Goal: Complete application form: Complete application form

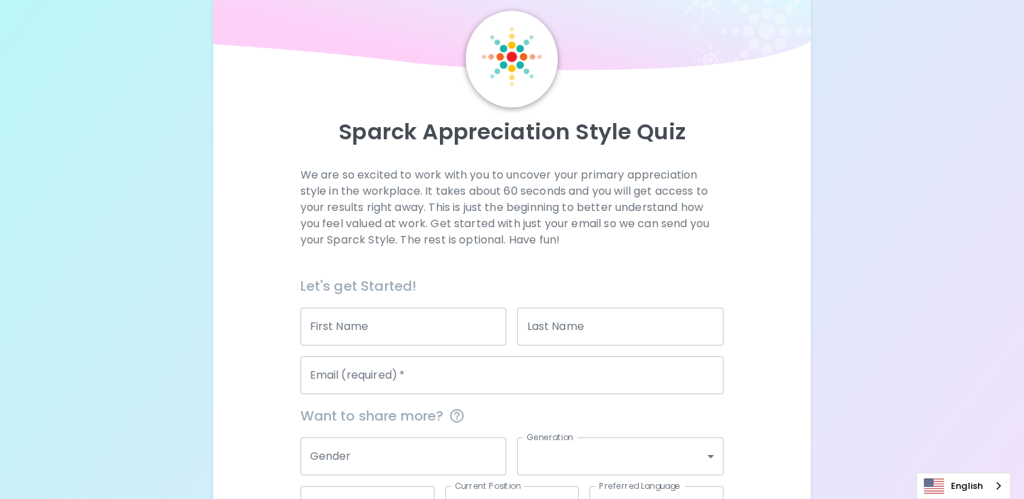
scroll to position [68, 0]
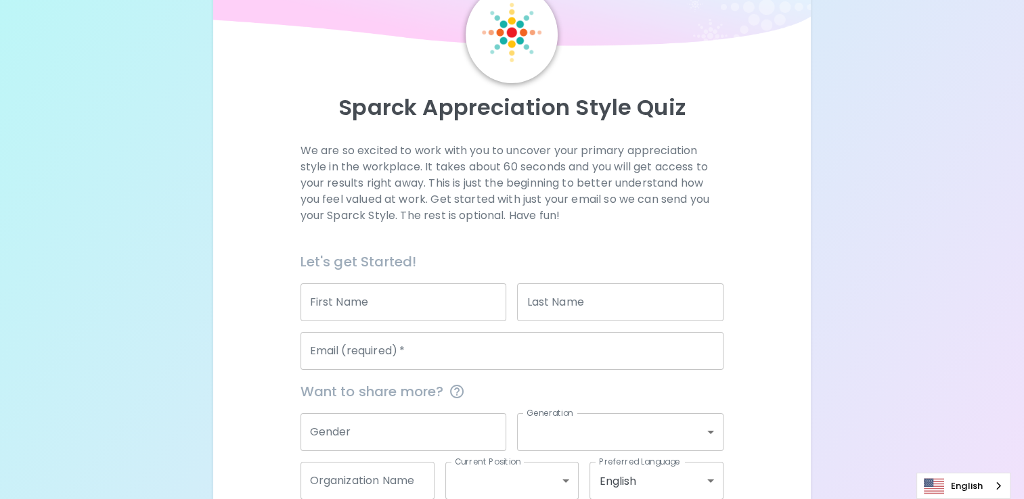
click at [450, 305] on input "First Name" at bounding box center [403, 302] width 206 height 38
click at [647, 313] on input "Last Name" at bounding box center [620, 302] width 206 height 38
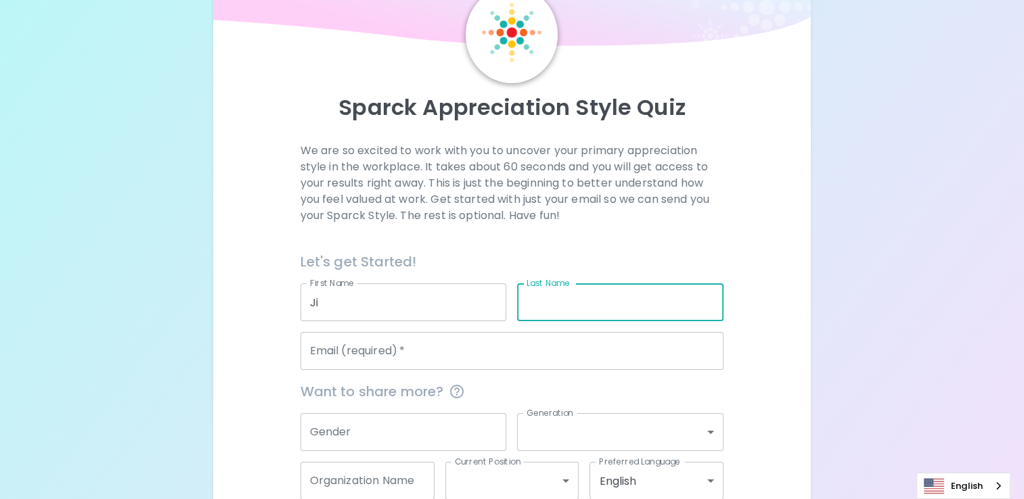
click at [346, 296] on input "Ji" at bounding box center [403, 302] width 206 height 38
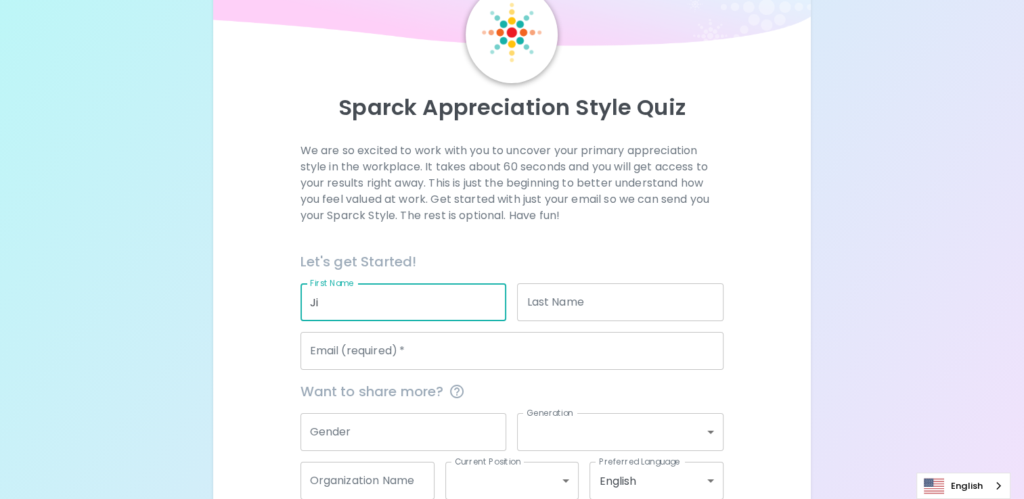
type input "JITTIDED"
type input "BOONTOD"
type input "[EMAIL_ADDRESS][DOMAIN_NAME]"
click at [344, 349] on input "[EMAIL_ADDRESS][DOMAIN_NAME]" at bounding box center [511, 351] width 423 height 38
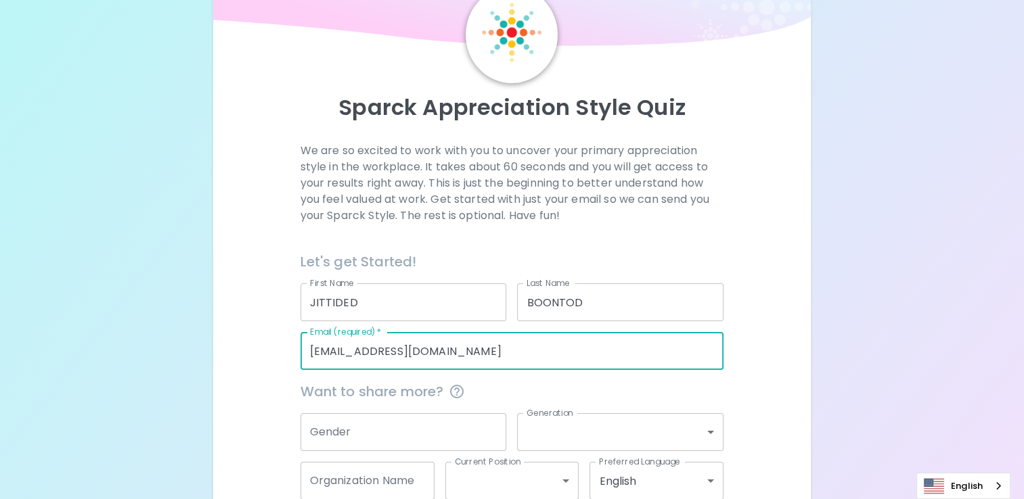
click at [921, 283] on div "Sparck Appreciation Style Quiz We are so excited to work with you to uncover yo…" at bounding box center [512, 254] width 1024 height 645
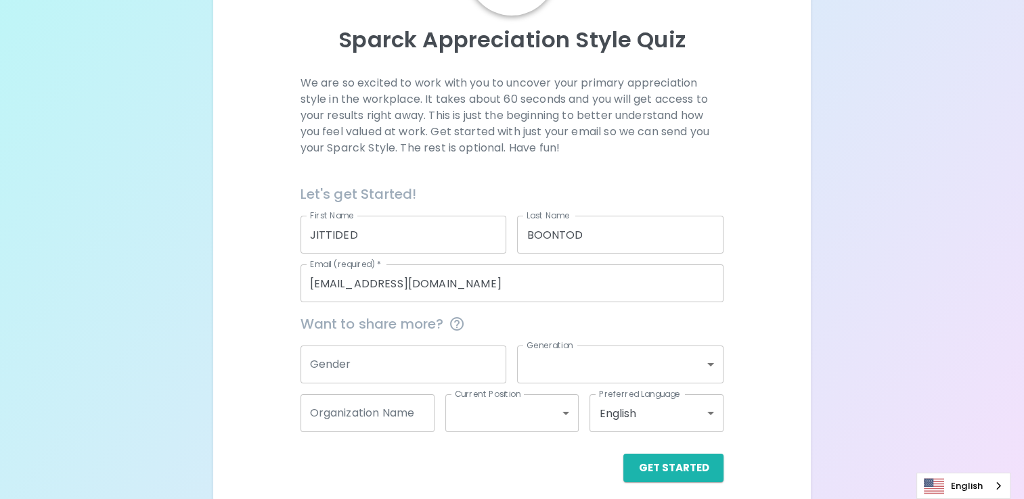
scroll to position [145, 0]
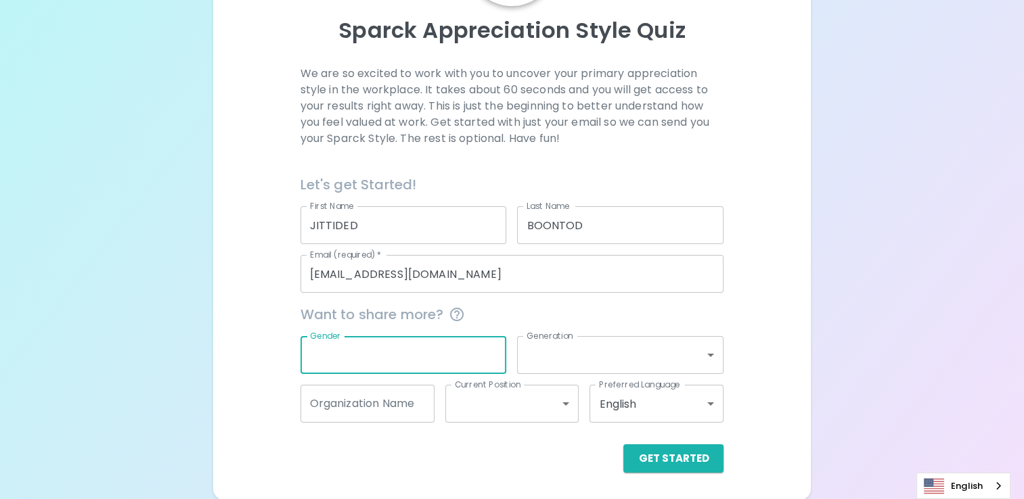
click at [438, 355] on input "Gender" at bounding box center [403, 355] width 206 height 38
click at [603, 348] on body "Sparck Appreciation Style Quiz We are so excited to work with you to uncover yo…" at bounding box center [512, 177] width 1024 height 645
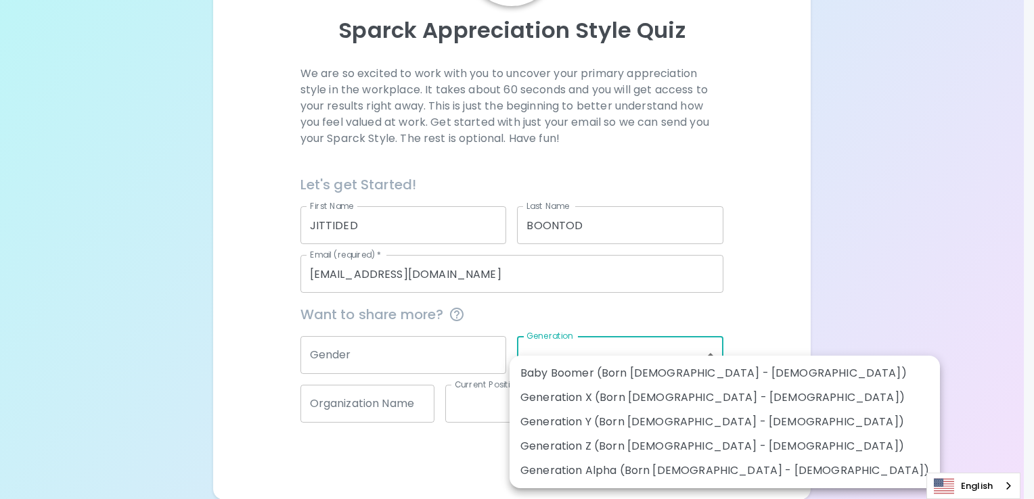
click at [661, 399] on li "Generation X (Born [DEMOGRAPHIC_DATA] - [DEMOGRAPHIC_DATA])" at bounding box center [724, 398] width 430 height 24
type input "generation_x"
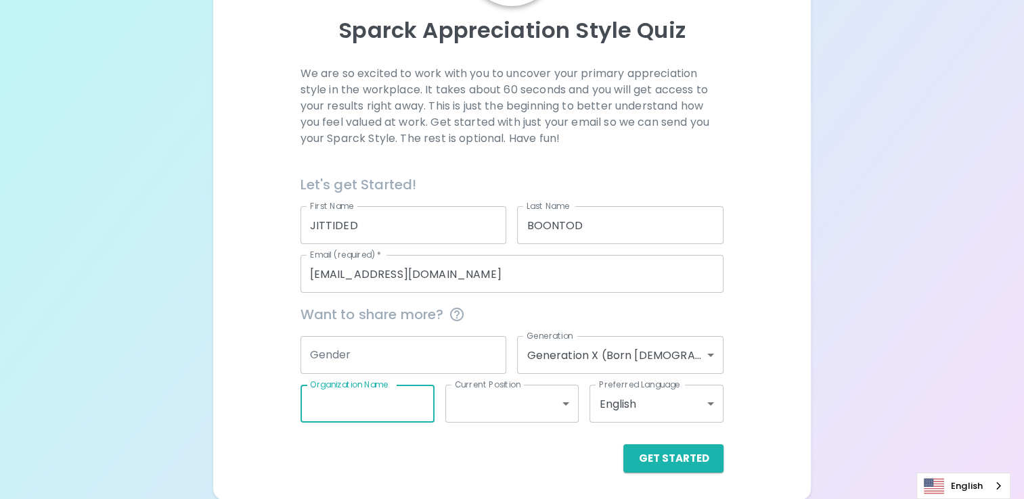
click at [409, 405] on input "Organization Name" at bounding box center [367, 404] width 134 height 38
type input "ME Drive"
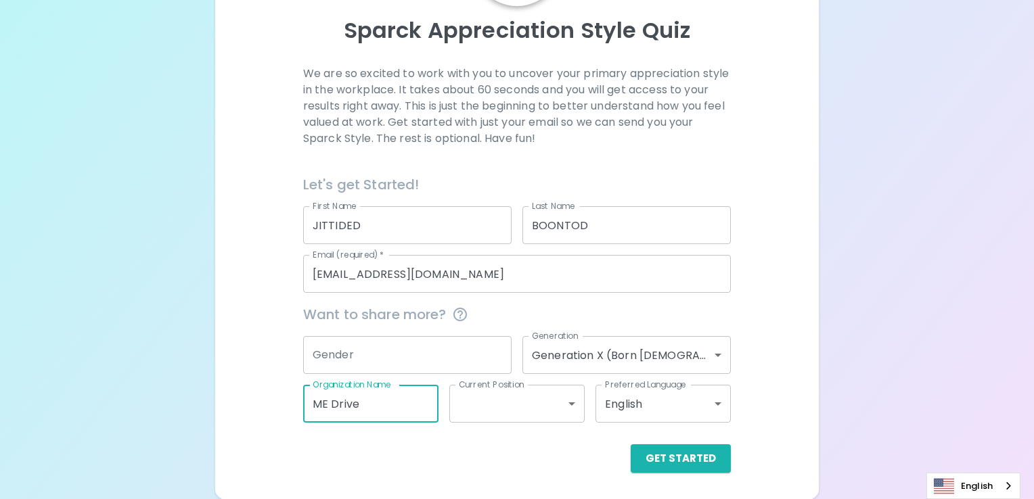
click at [530, 402] on body "Sparck Appreciation Style Quiz We are so excited to work with you to uncover yo…" at bounding box center [517, 177] width 1034 height 645
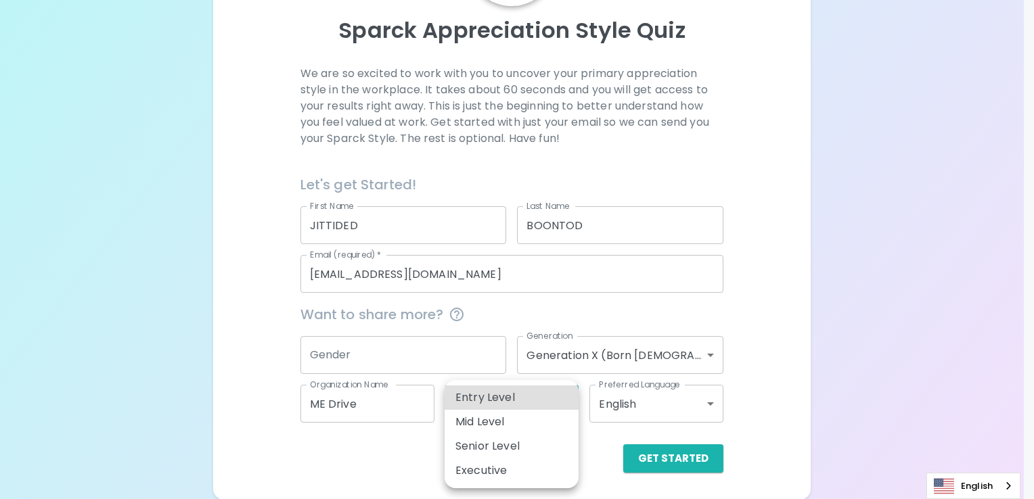
click at [498, 444] on li "Senior Level" at bounding box center [511, 446] width 134 height 24
type input "senior_level"
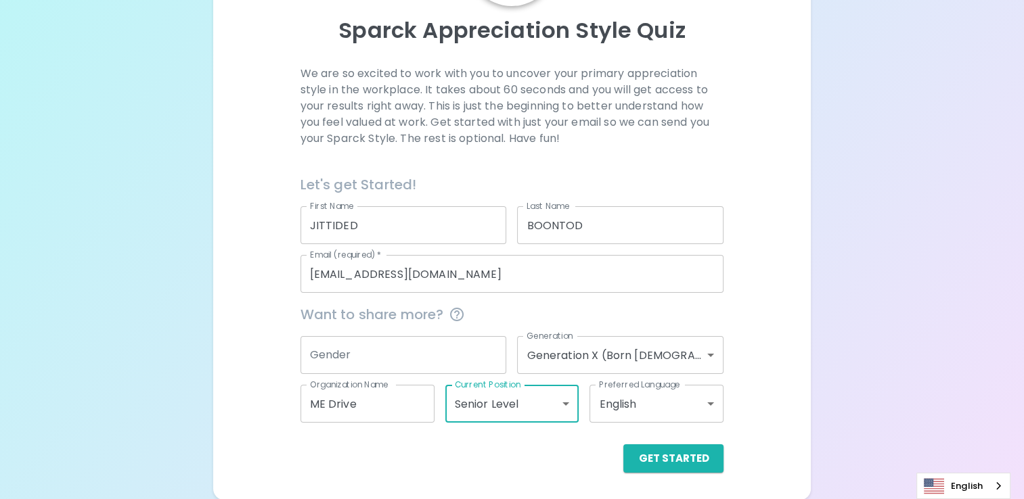
click at [671, 406] on body "Sparck Appreciation Style Quiz We are so excited to work with you to uncover yo…" at bounding box center [512, 177] width 1024 height 645
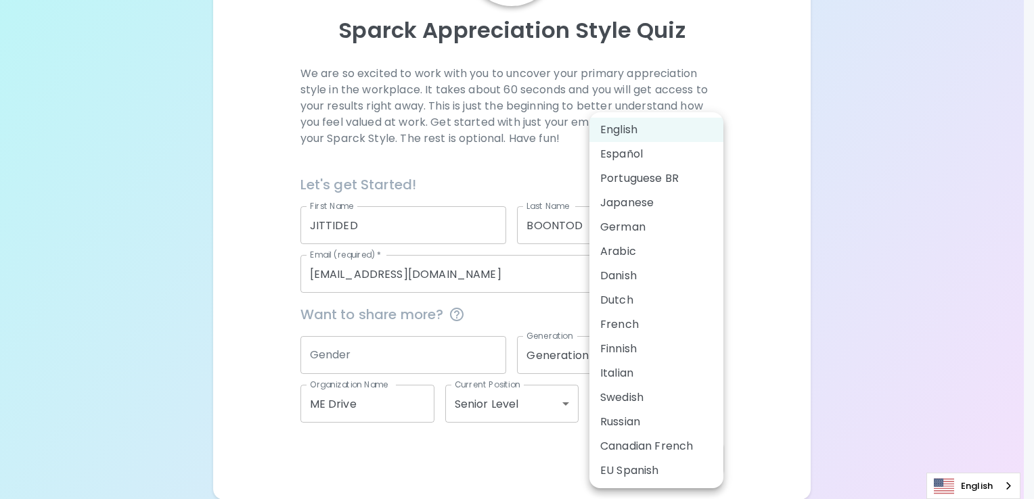
click at [622, 135] on li "English" at bounding box center [656, 130] width 134 height 24
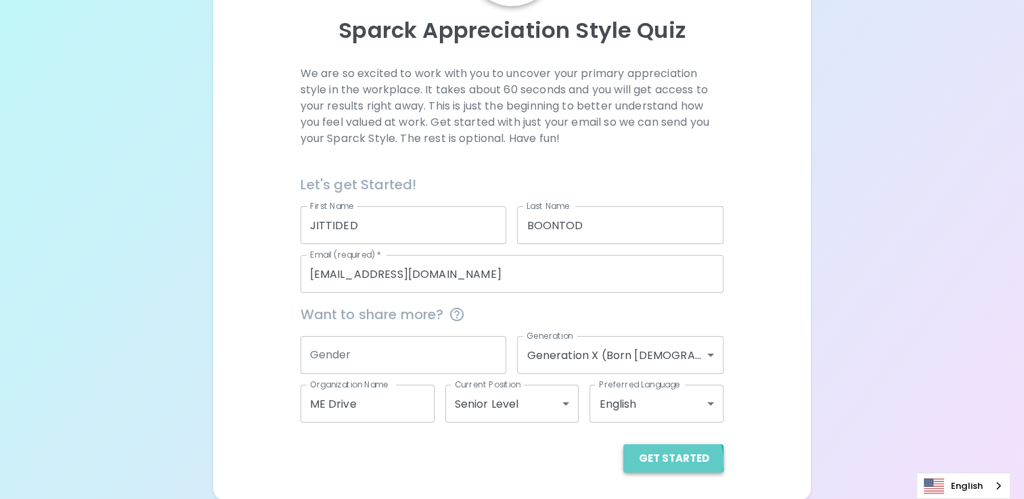
click at [671, 461] on button "Get Started" at bounding box center [673, 458] width 100 height 28
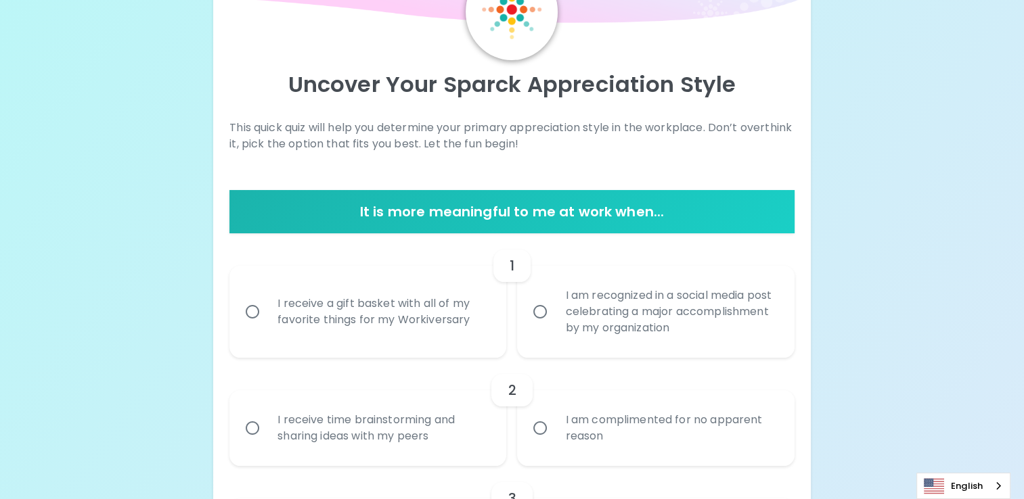
scroll to position [84, 0]
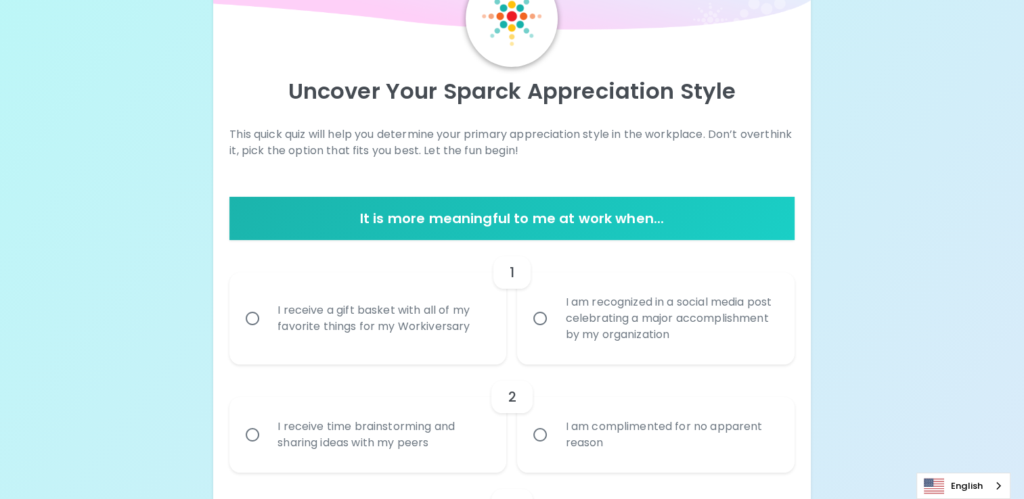
click at [256, 315] on input "I receive a gift basket with all of my favorite things for my Workiversary" at bounding box center [252, 318] width 28 height 28
radio input "true"
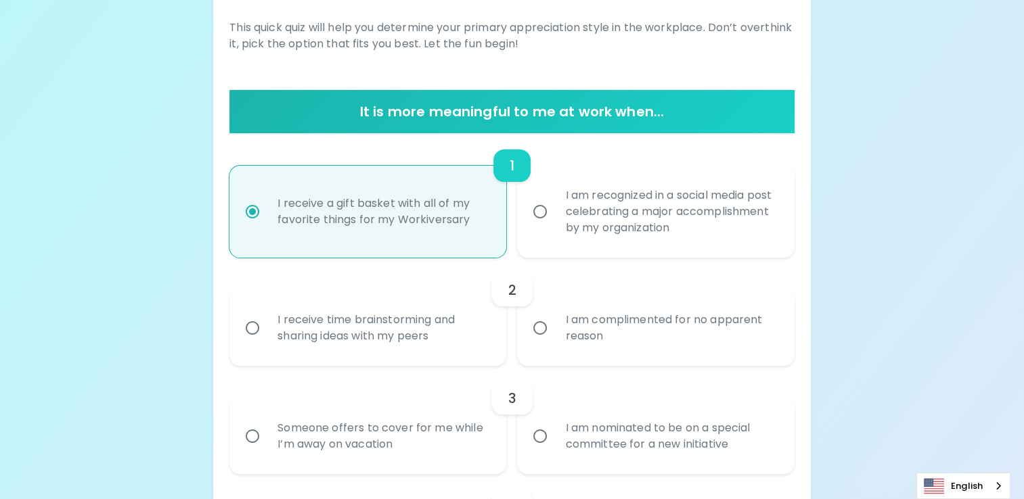
scroll to position [192, 0]
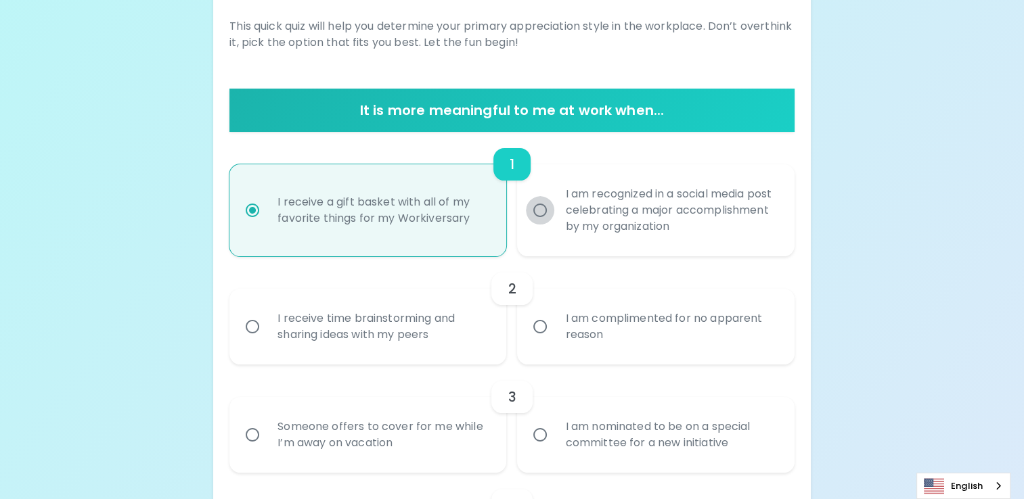
click at [543, 204] on input "I am recognized in a social media post celebrating a major accomplishment by my…" at bounding box center [540, 210] width 28 height 28
radio input "true"
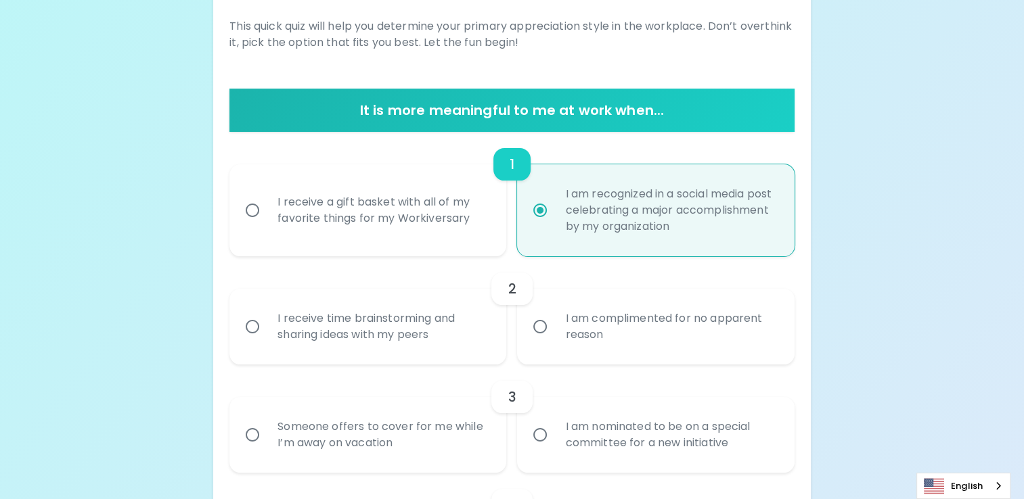
click at [241, 323] on input "I receive time brainstorming and sharing ideas with my peers" at bounding box center [252, 327] width 28 height 28
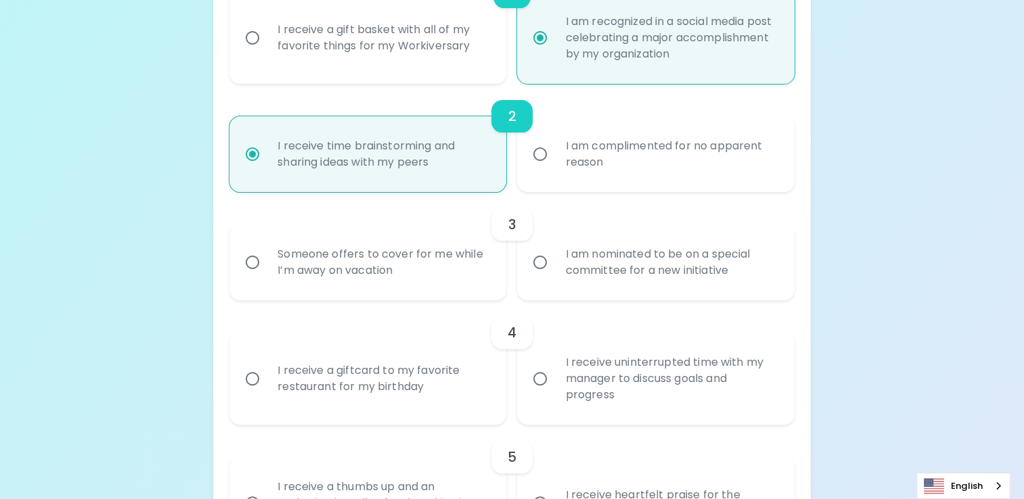
scroll to position [436, 0]
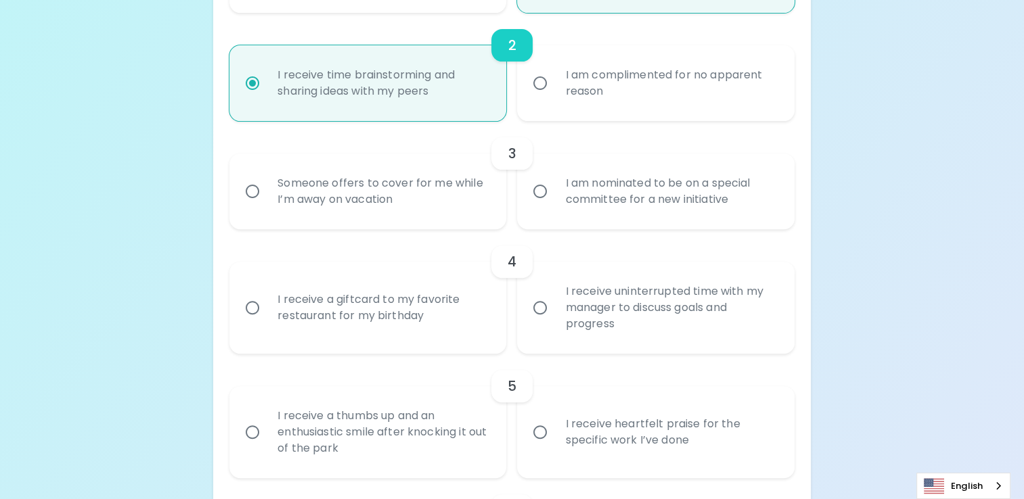
radio input "true"
click at [249, 189] on input "Someone offers to cover for me while I’m away on vacation" at bounding box center [252, 191] width 28 height 28
radio input "false"
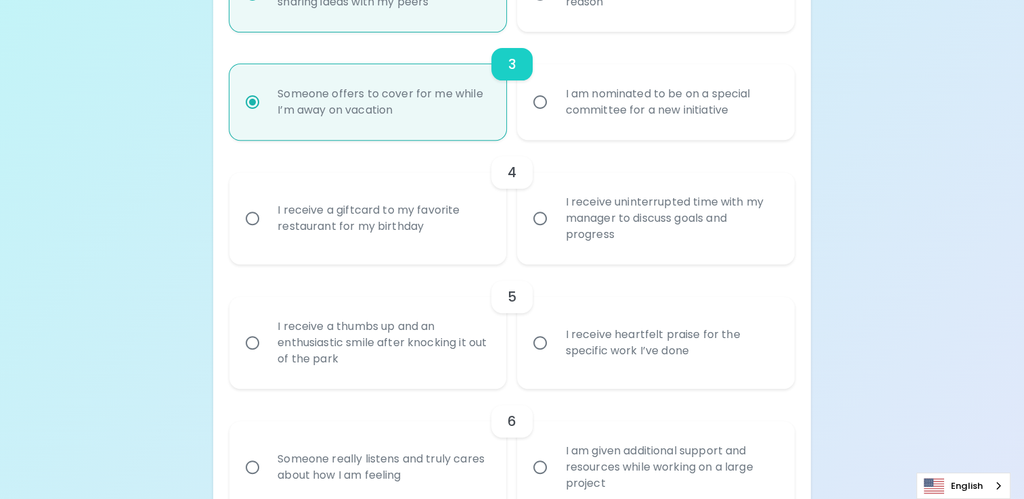
scroll to position [544, 0]
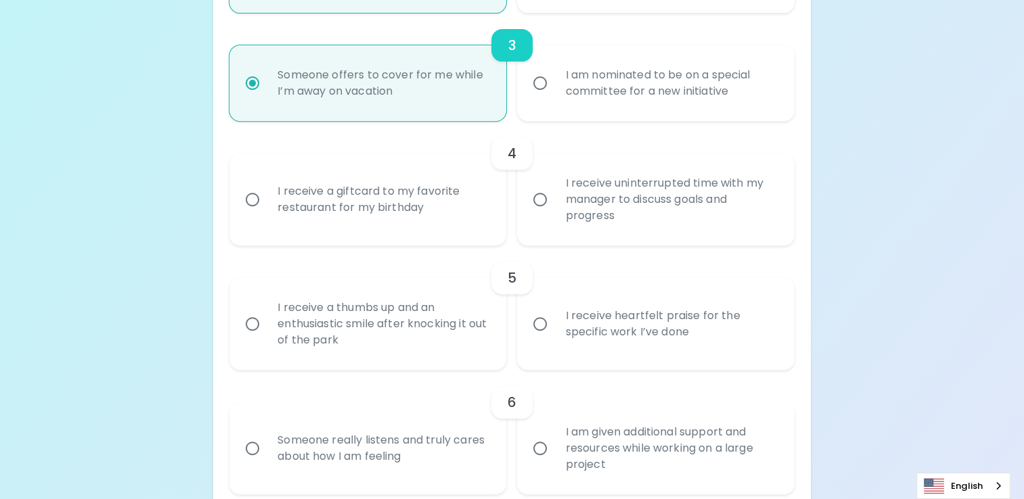
radio input "true"
click at [538, 83] on input "I am nominated to be on a special committee for a new initiative" at bounding box center [540, 83] width 28 height 28
radio input "false"
radio input "true"
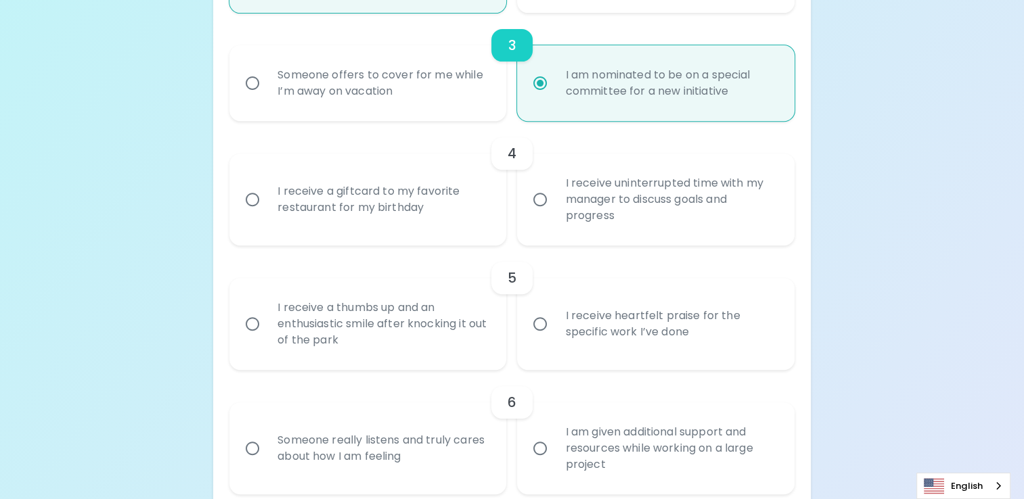
radio input "true"
click at [253, 202] on input "I receive a giftcard to my favorite restaurant for my birthday" at bounding box center [252, 199] width 28 height 28
radio input "false"
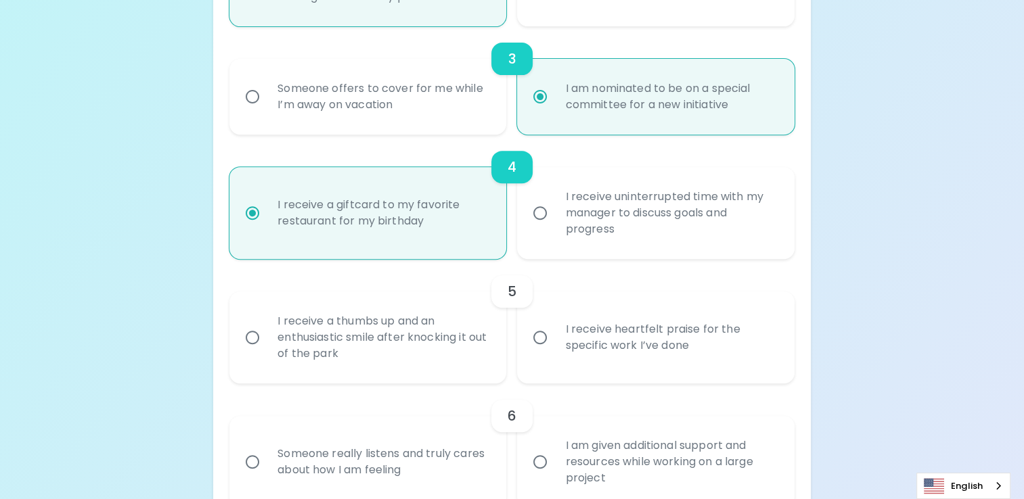
scroll to position [517, 0]
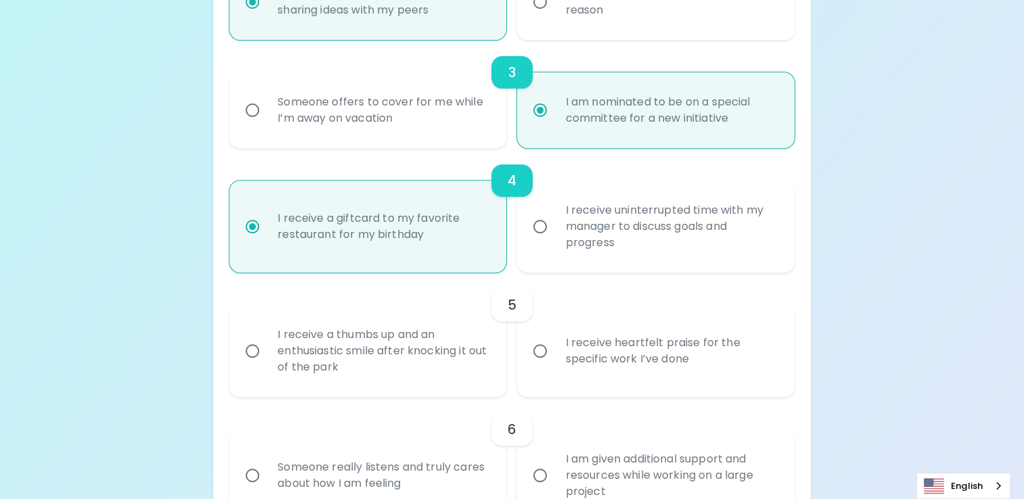
radio input "true"
click at [541, 225] on input "I receive uninterrupted time with my manager to discuss goals and progress" at bounding box center [540, 226] width 28 height 28
radio input "false"
radio input "true"
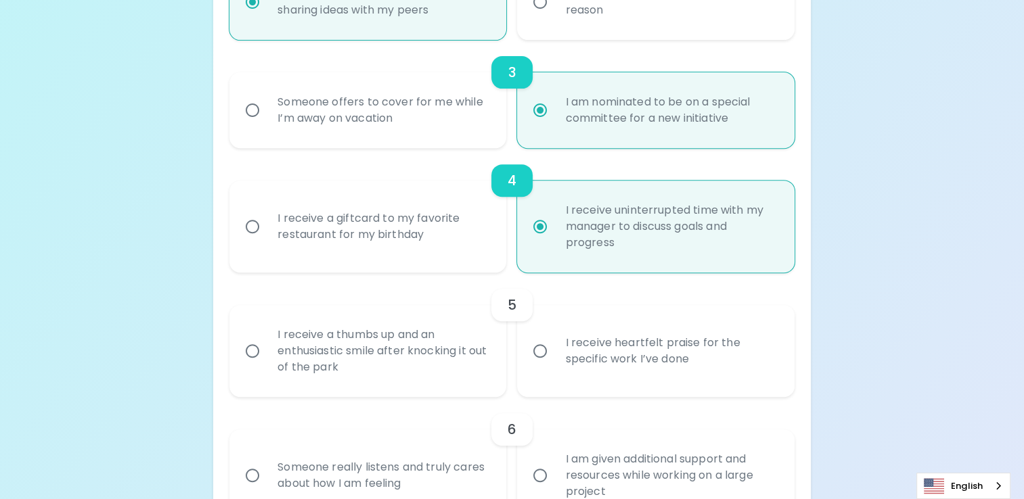
radio input "true"
click at [241, 226] on input "I receive a giftcard to my favorite restaurant for my birthday" at bounding box center [252, 226] width 28 height 28
radio input "false"
radio input "true"
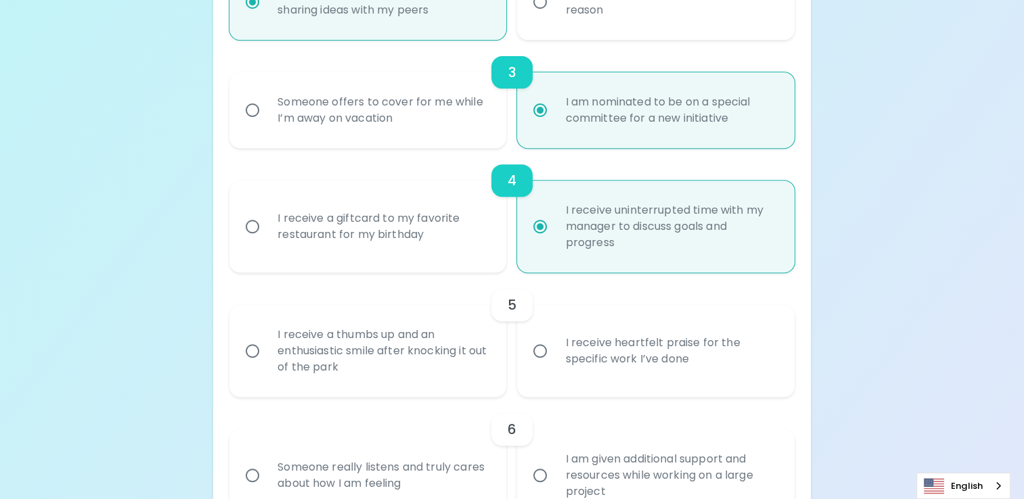
radio input "false"
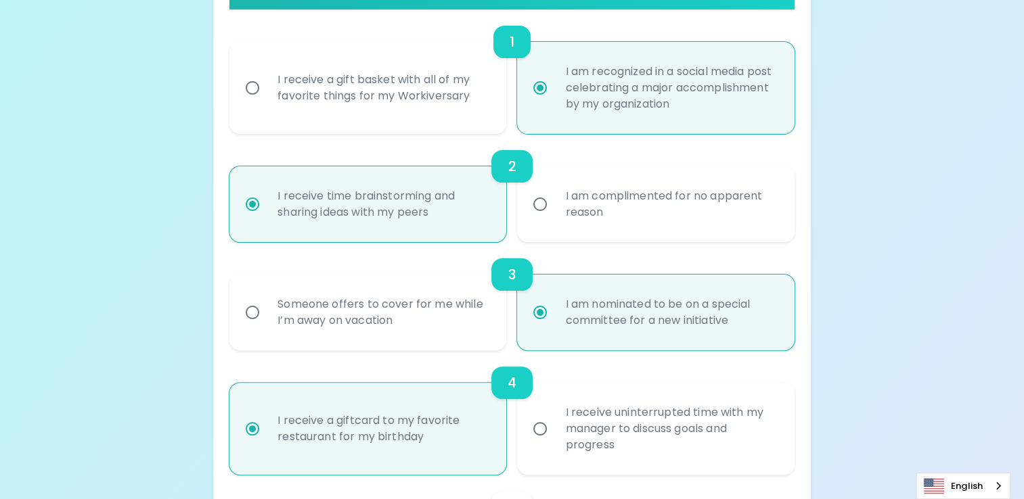
scroll to position [314, 0]
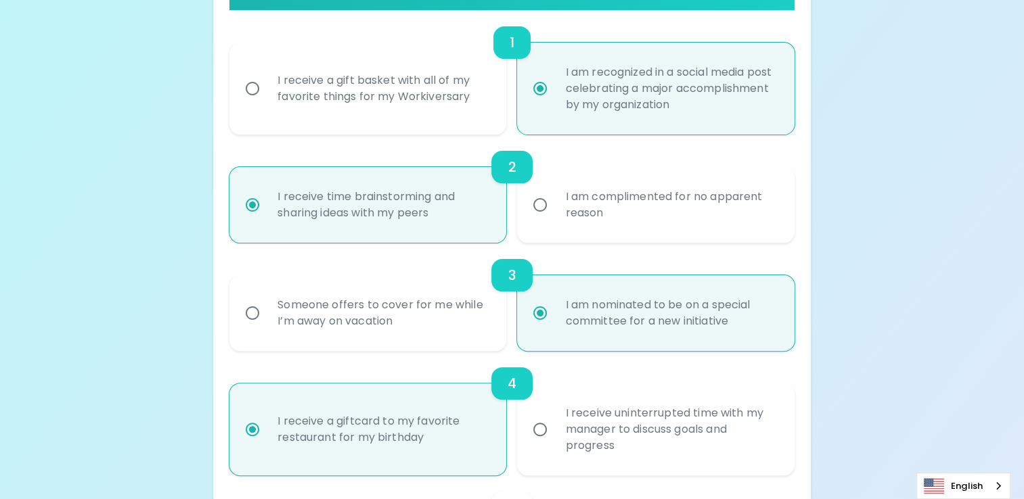
radio input "true"
radio input "false"
click at [262, 82] on input "I receive a gift basket with all of my favorite things for my Workiversary" at bounding box center [252, 88] width 28 height 28
radio input "false"
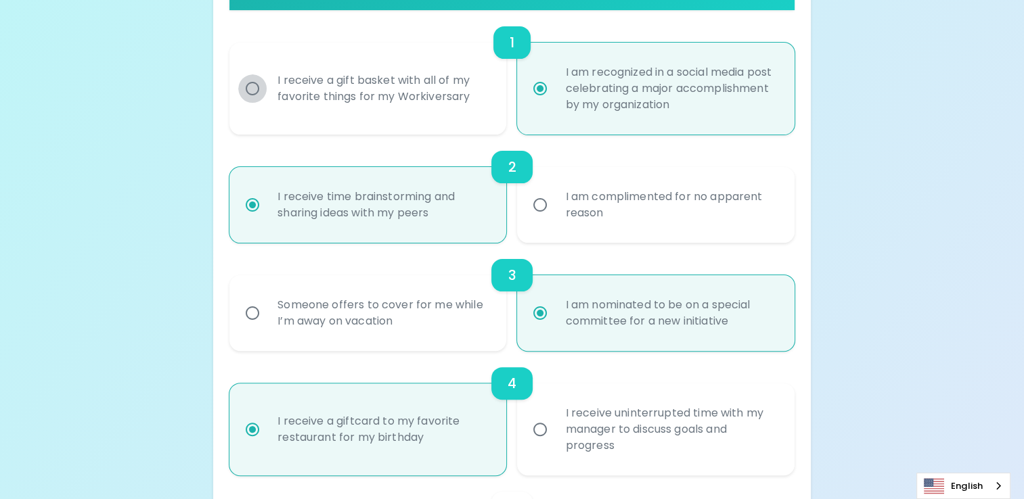
radio input "false"
radio input "true"
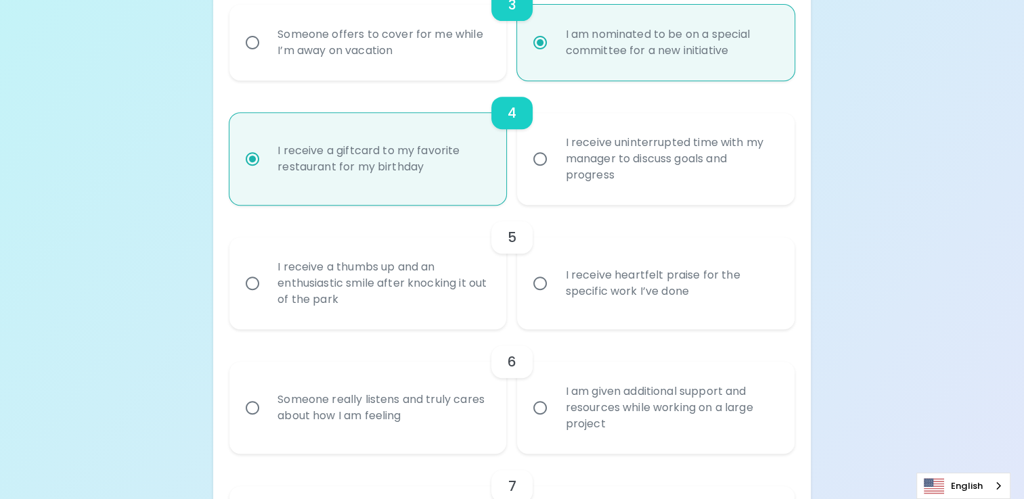
scroll to position [652, 0]
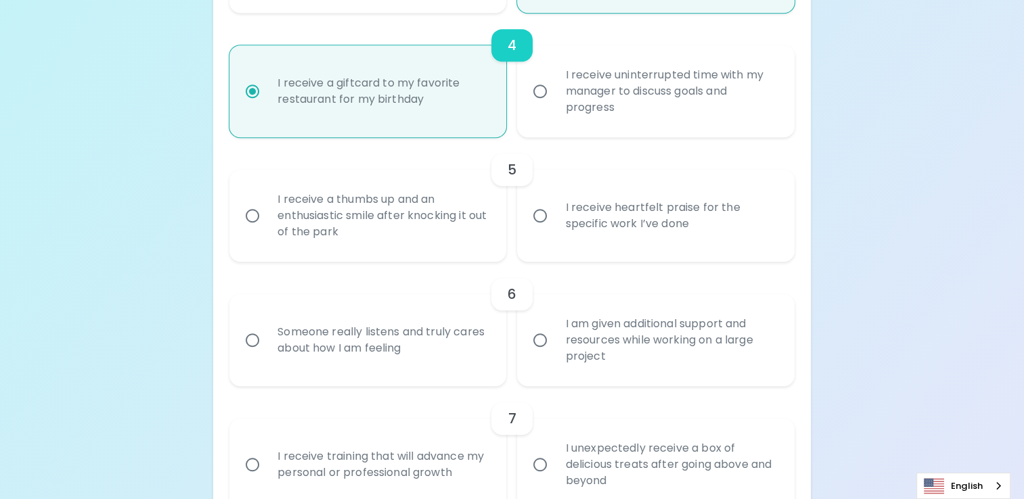
radio input "true"
click at [252, 221] on input "I receive a thumbs up and an enthusiastic smile after knocking it out of the pa…" at bounding box center [252, 216] width 28 height 28
radio input "false"
radio input "true"
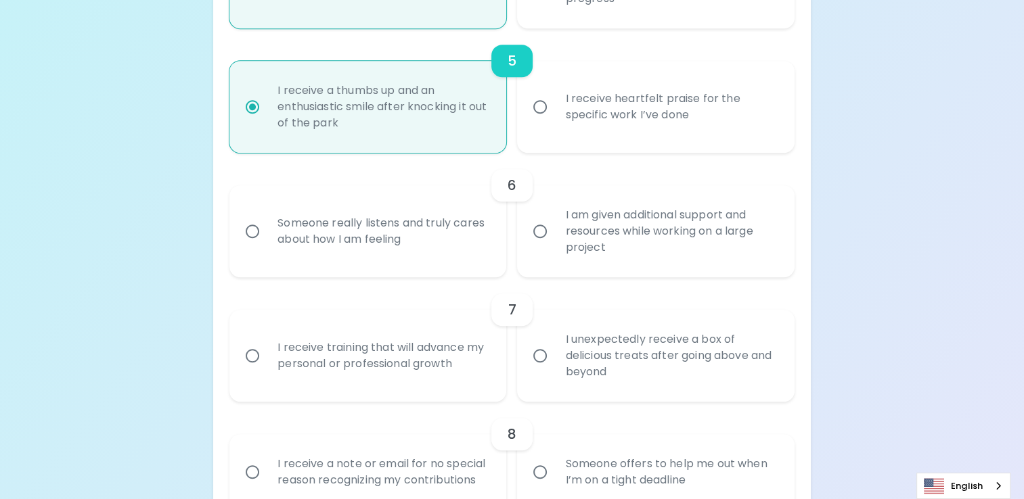
scroll to position [760, 0]
radio input "true"
click at [541, 232] on input "I am given additional support and resources while working on a large project" at bounding box center [540, 232] width 28 height 28
radio input "false"
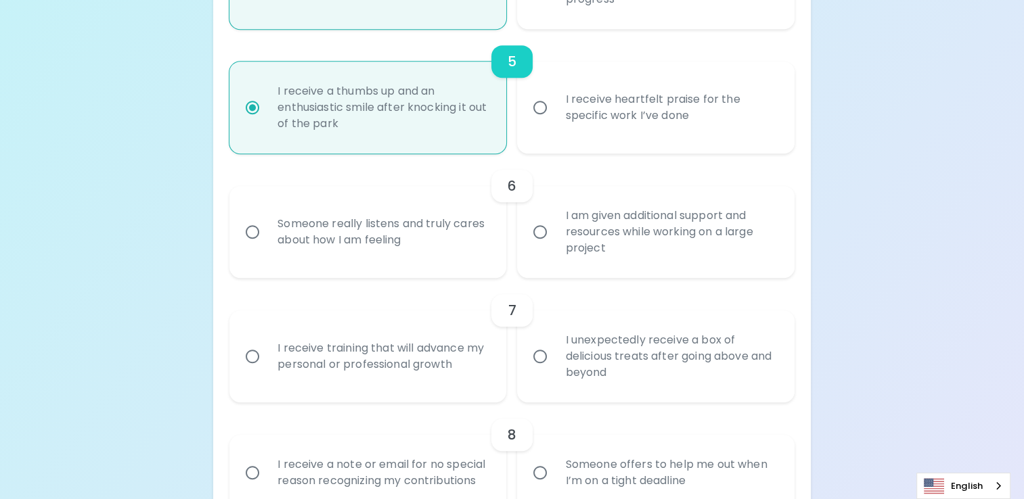
radio input "false"
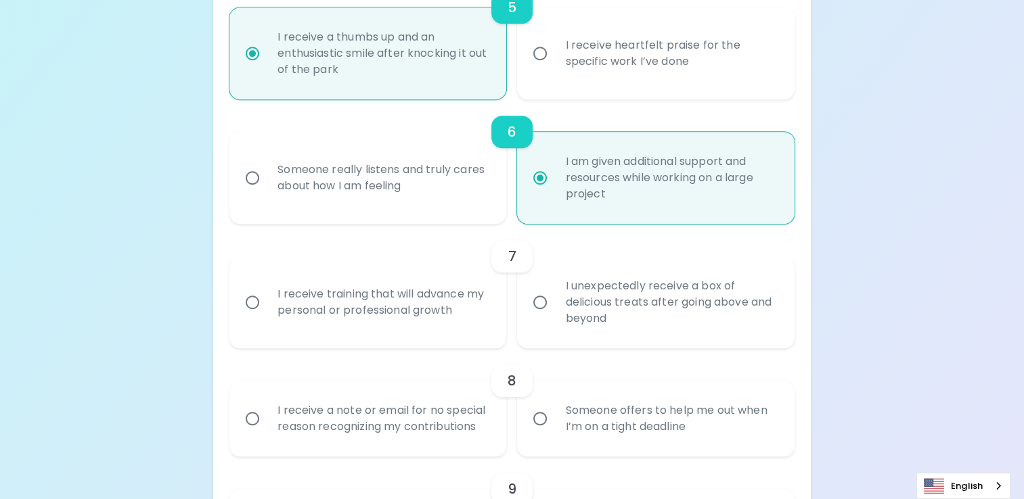
scroll to position [869, 0]
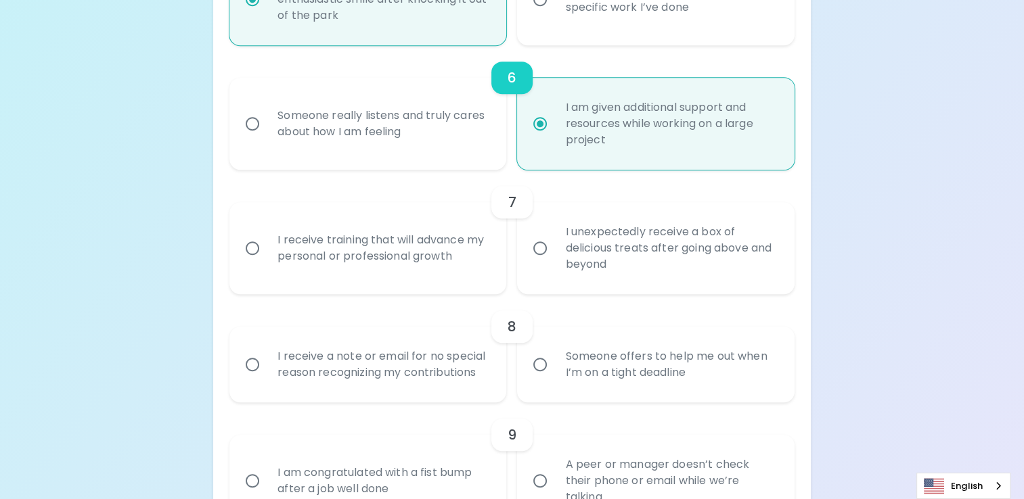
radio input "true"
click at [260, 248] on input "I receive training that will advance my personal or professional growth" at bounding box center [252, 248] width 28 height 28
radio input "false"
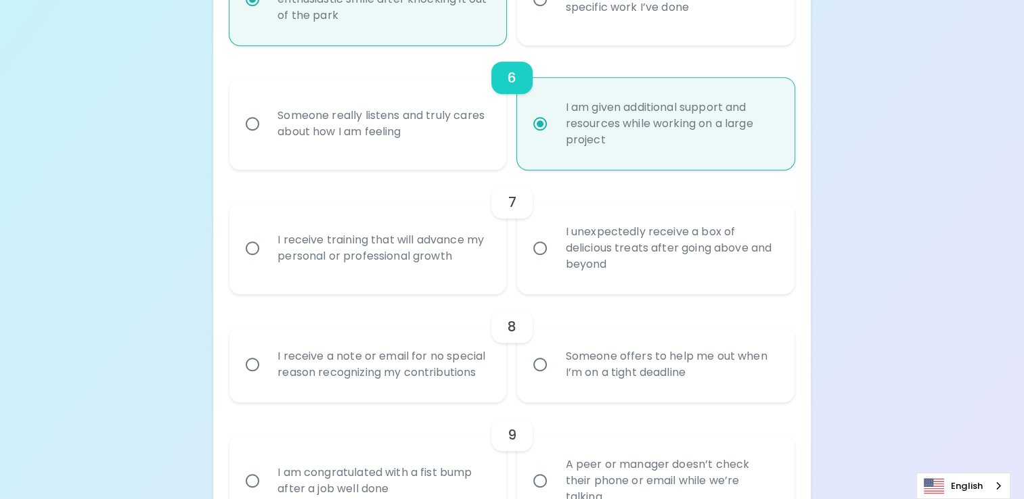
radio input "false"
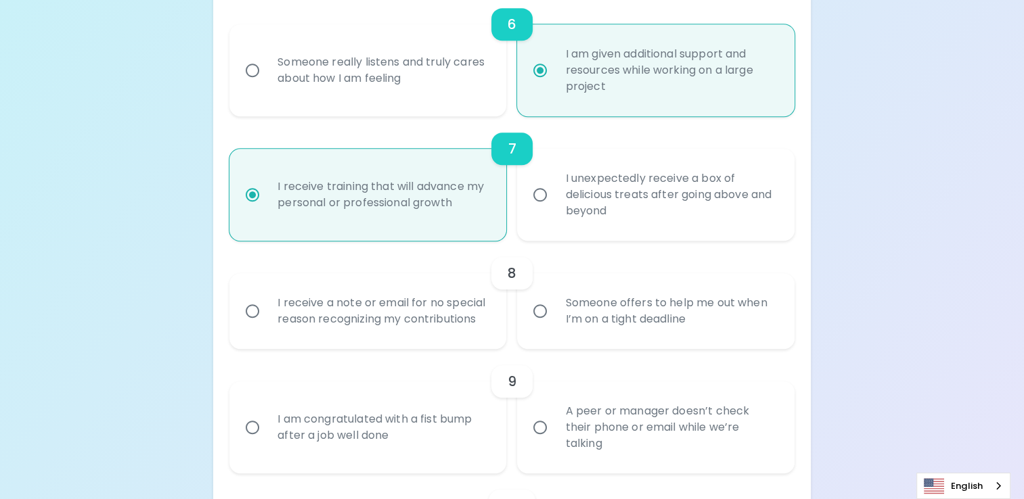
scroll to position [977, 0]
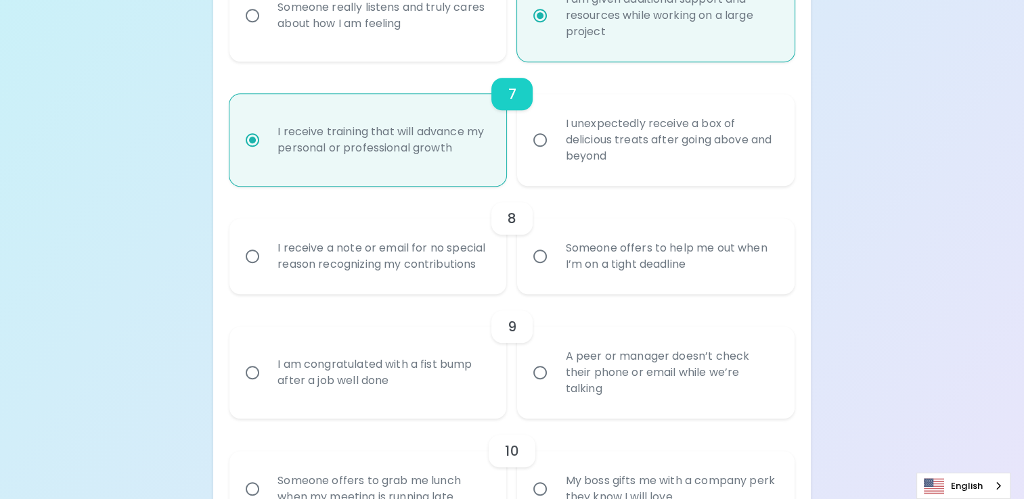
radio input "true"
click at [529, 256] on input "Someone offers to help me out when I’m on a tight deadline" at bounding box center [540, 256] width 28 height 28
radio input "false"
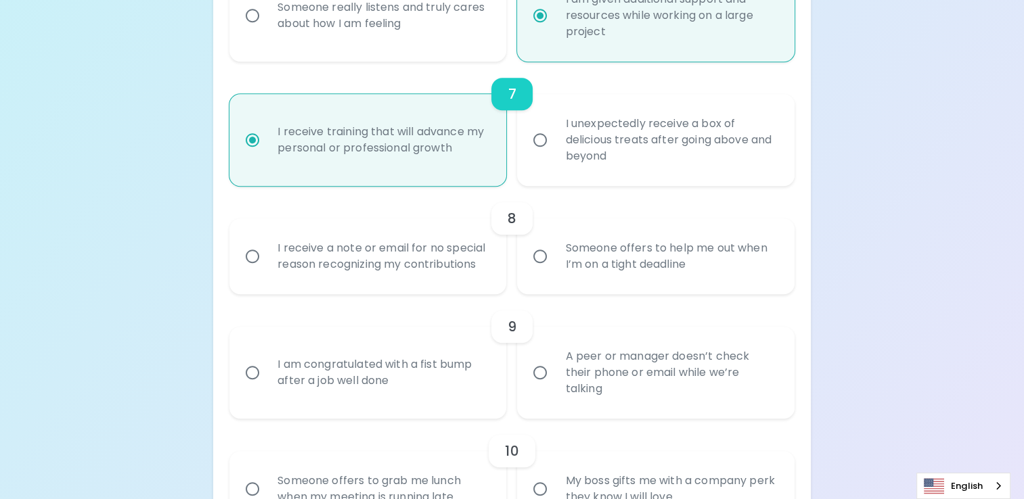
radio input "false"
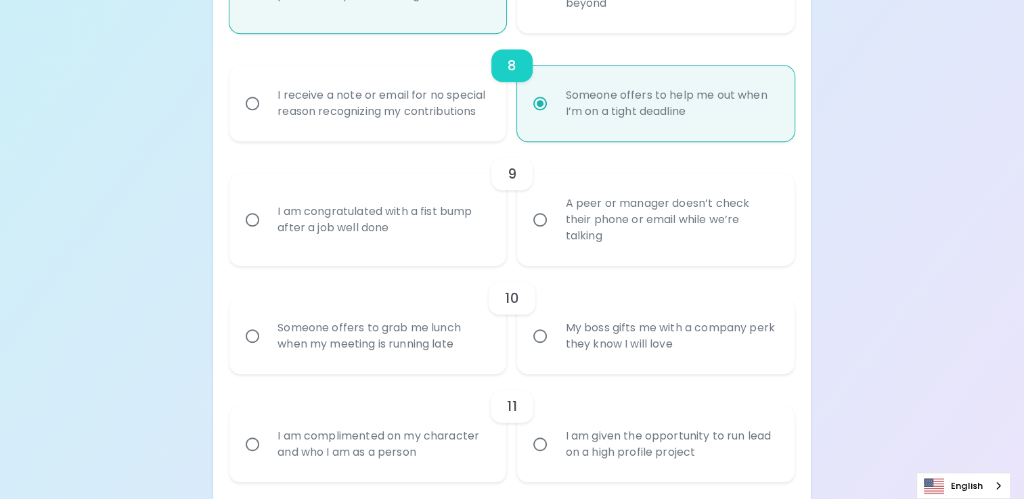
scroll to position [1153, 0]
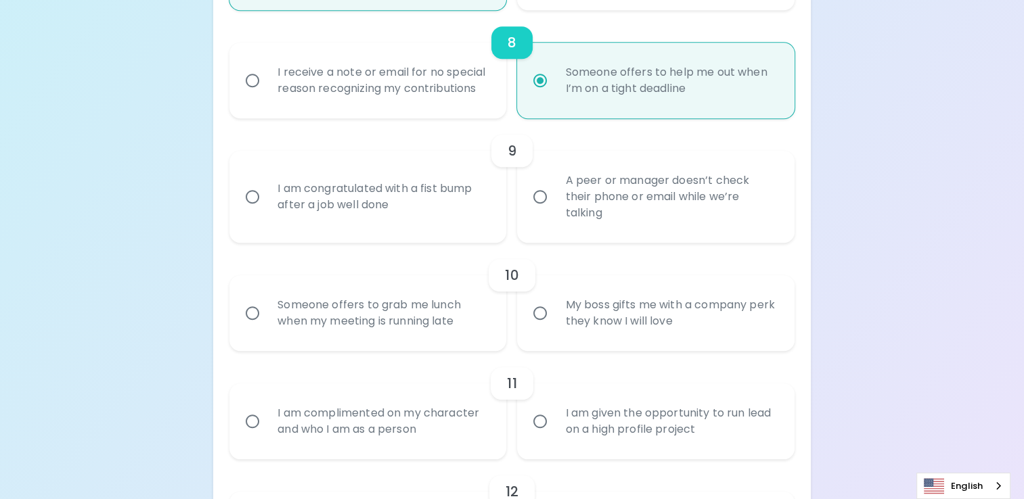
radio input "true"
click at [252, 196] on input "I am congratulated with a fist bump after a job well done" at bounding box center [252, 197] width 28 height 28
radio input "false"
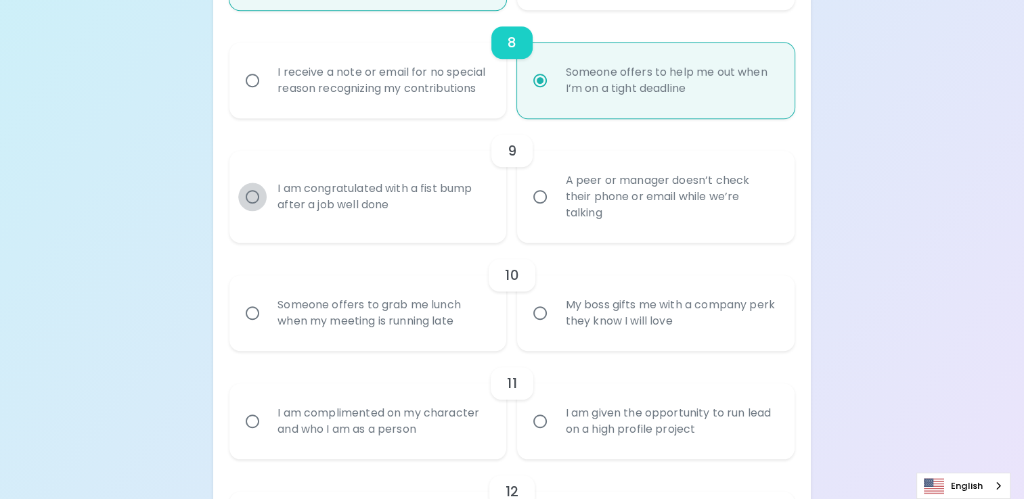
radio input "false"
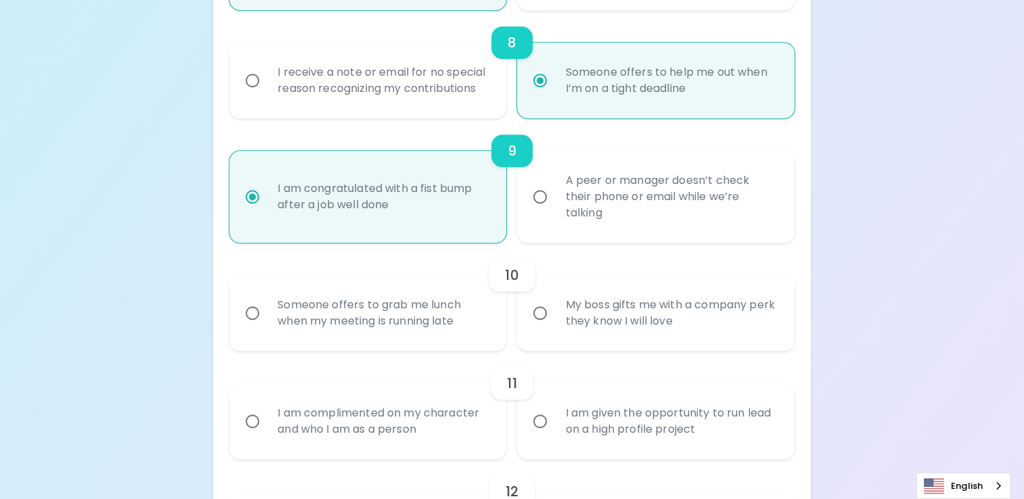
scroll to position [1261, 0]
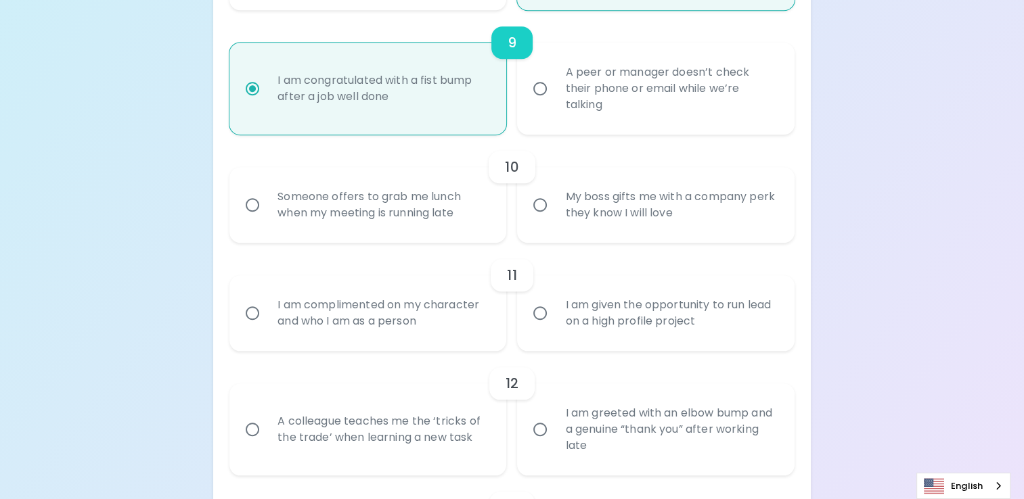
radio input "true"
click at [536, 203] on input "My boss gifts me with a company perk they know I will love" at bounding box center [540, 205] width 28 height 28
radio input "false"
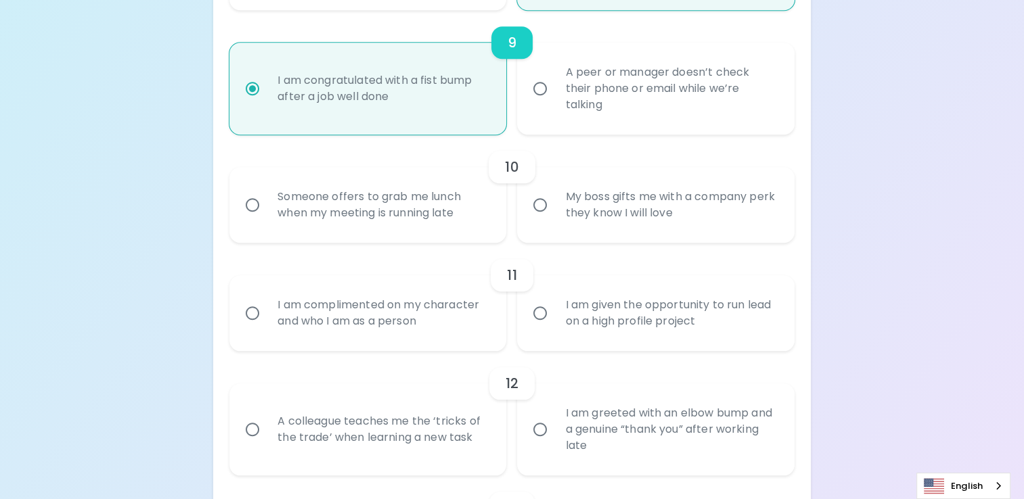
radio input "false"
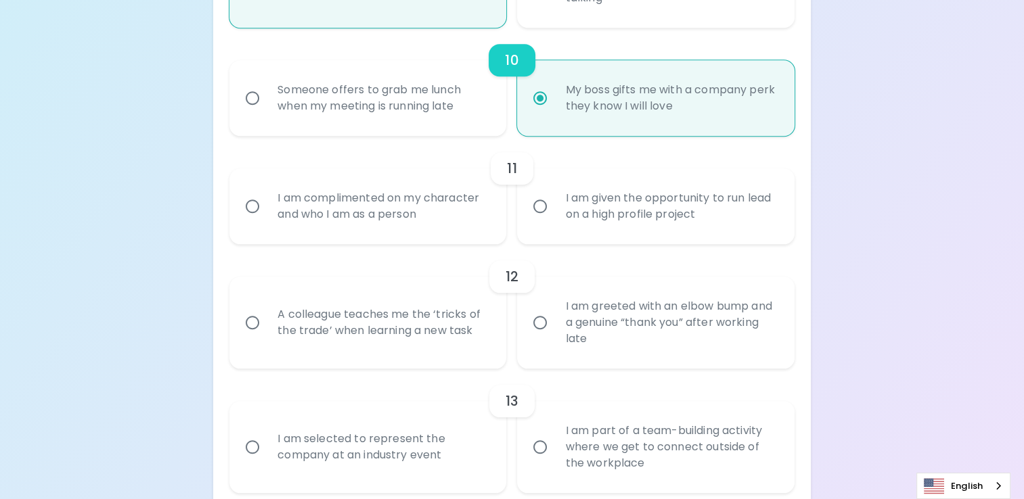
scroll to position [1369, 0]
radio input "true"
click at [265, 204] on input "I am complimented on my character and who I am as a person" at bounding box center [252, 205] width 28 height 28
radio input "false"
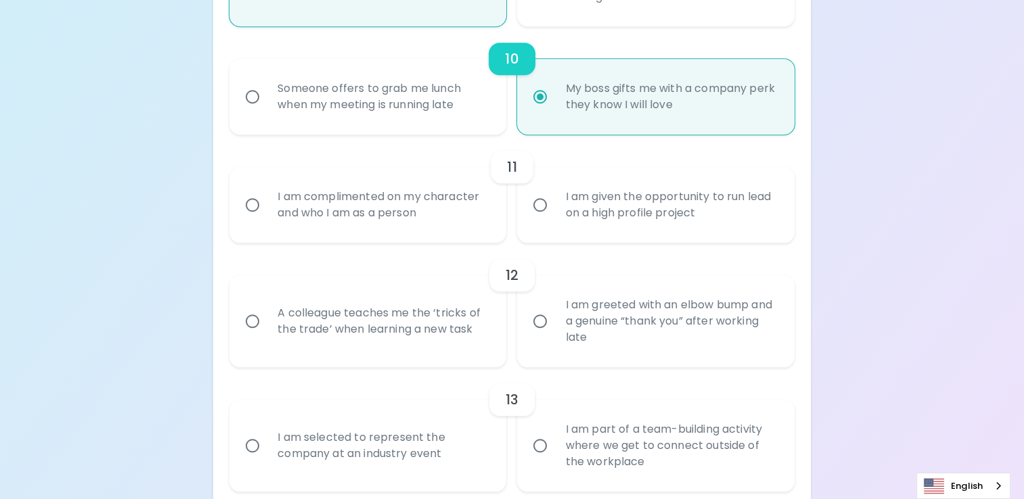
radio input "false"
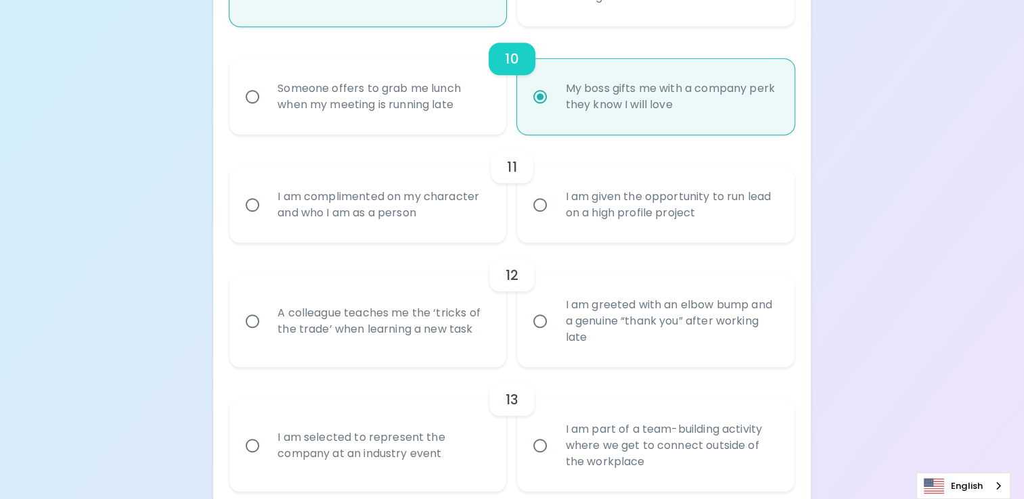
radio input "false"
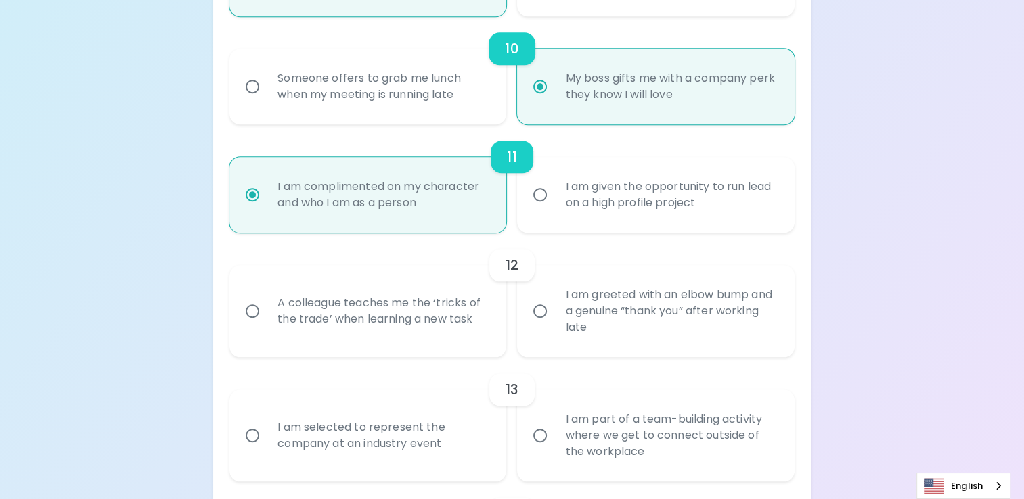
scroll to position [1477, 0]
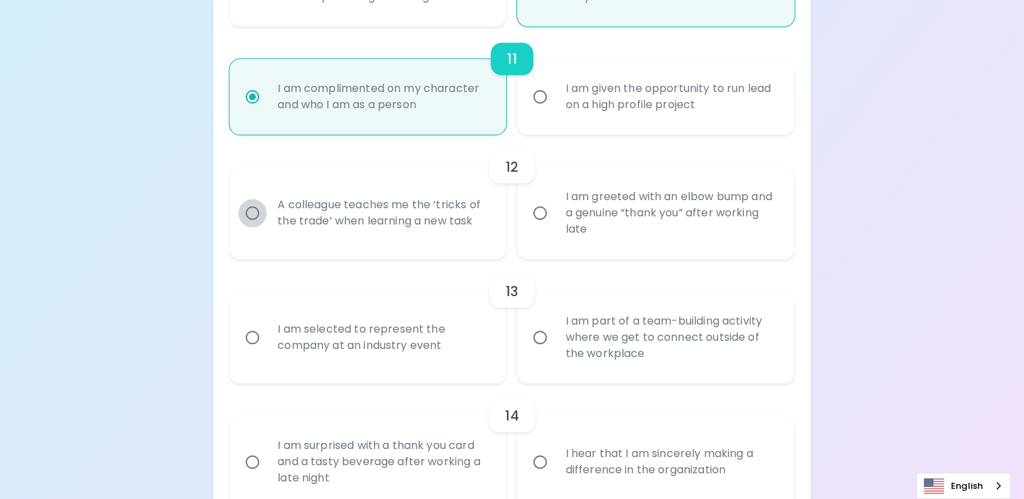
radio input "true"
click at [262, 216] on input "A colleague teaches me the ‘tricks of the trade’ when learning a new task" at bounding box center [252, 213] width 28 height 28
radio input "false"
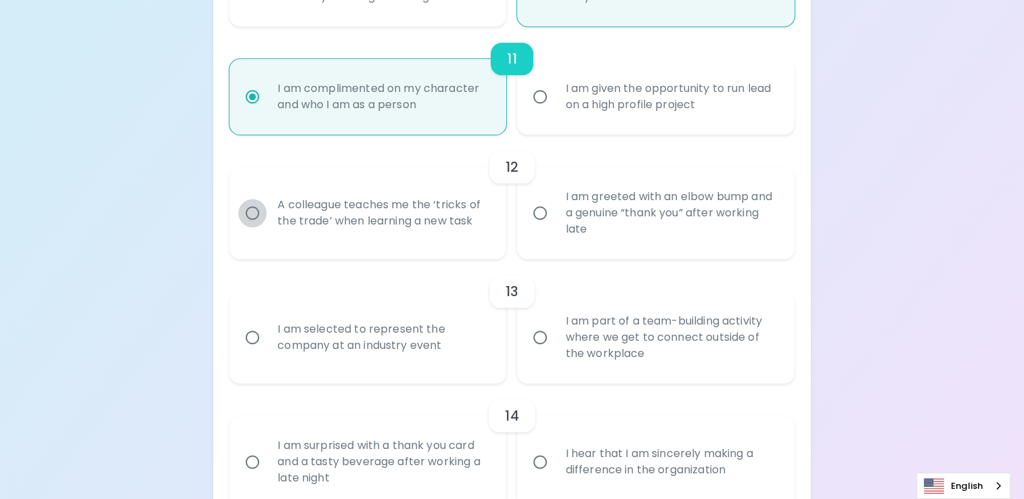
radio input "false"
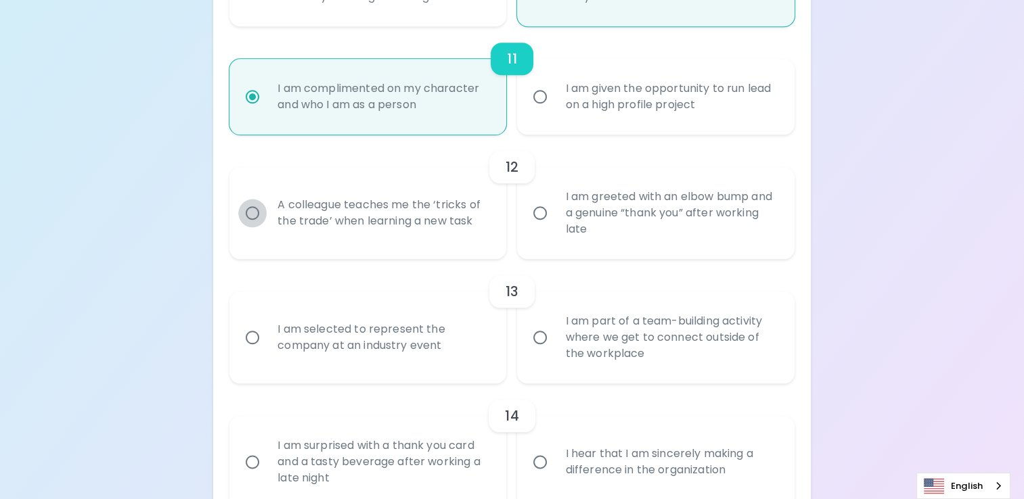
radio input "false"
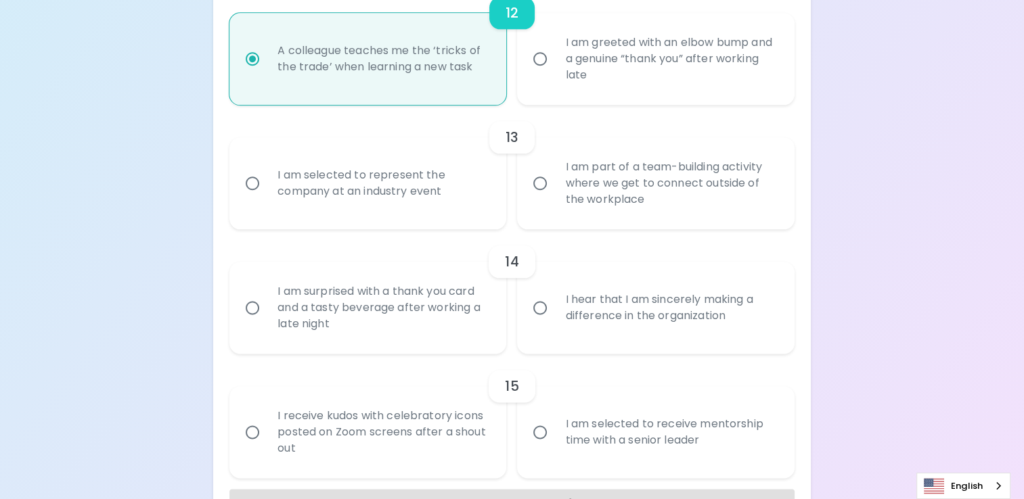
scroll to position [1609, 0]
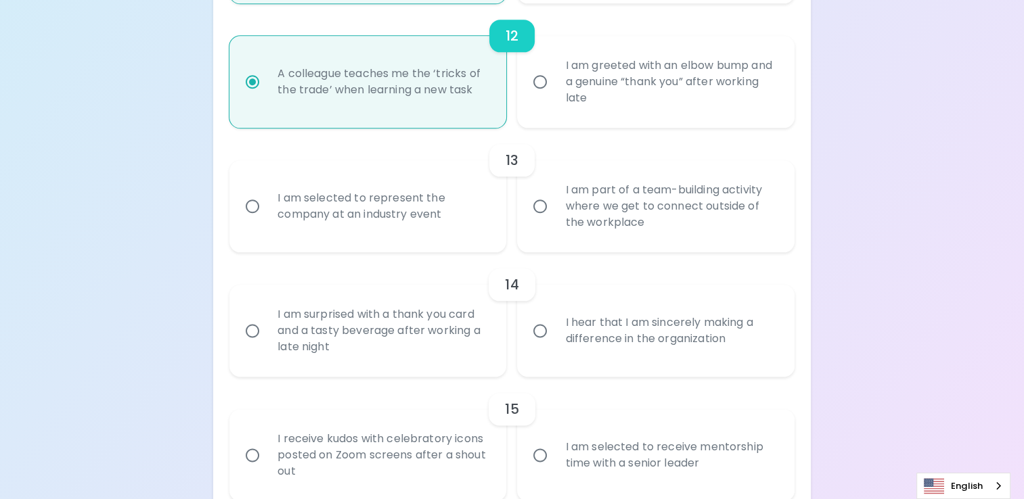
radio input "true"
click at [537, 205] on input "I am part of a team-building activity where we get to connect outside of the wo…" at bounding box center [540, 206] width 28 height 28
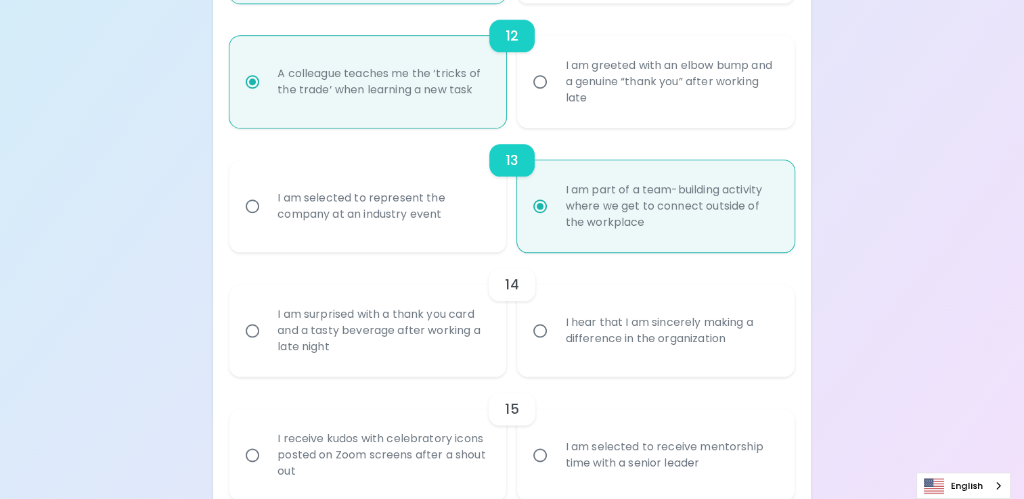
radio input "false"
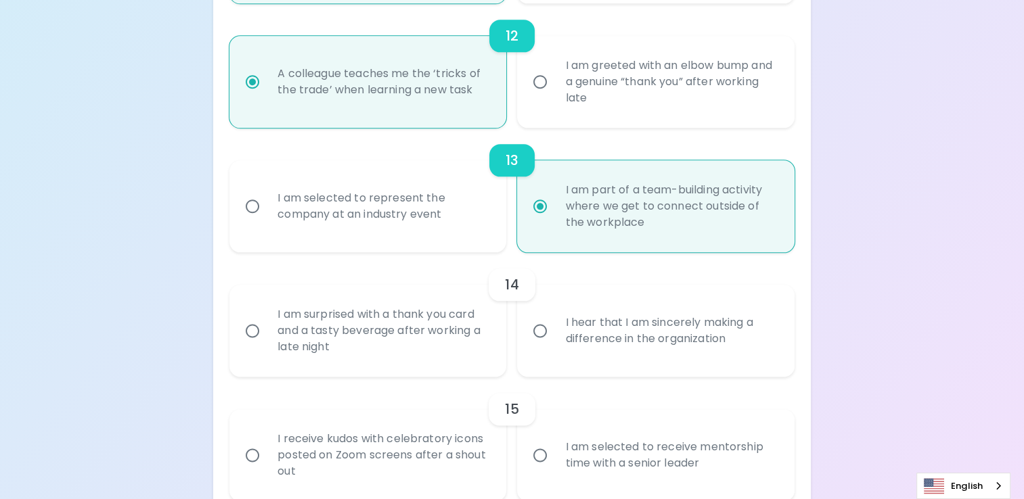
radio input "false"
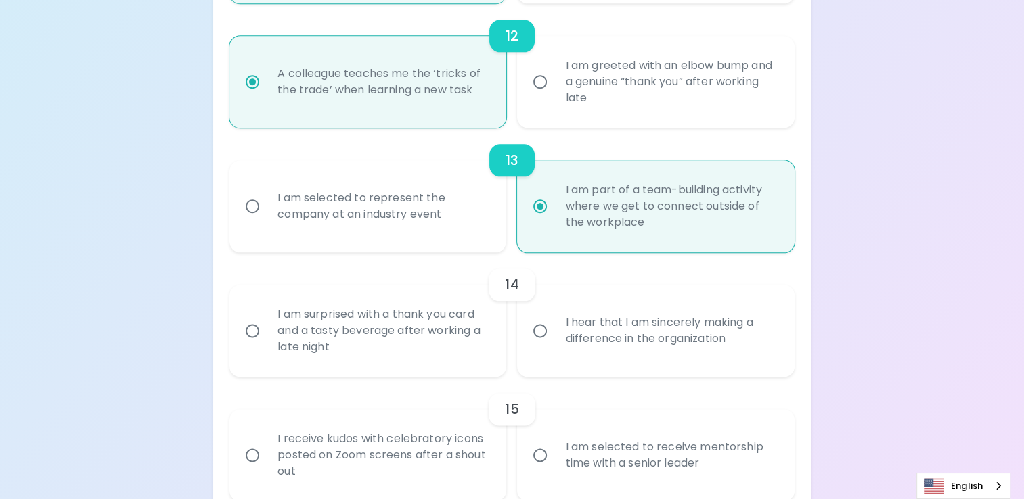
radio input "false"
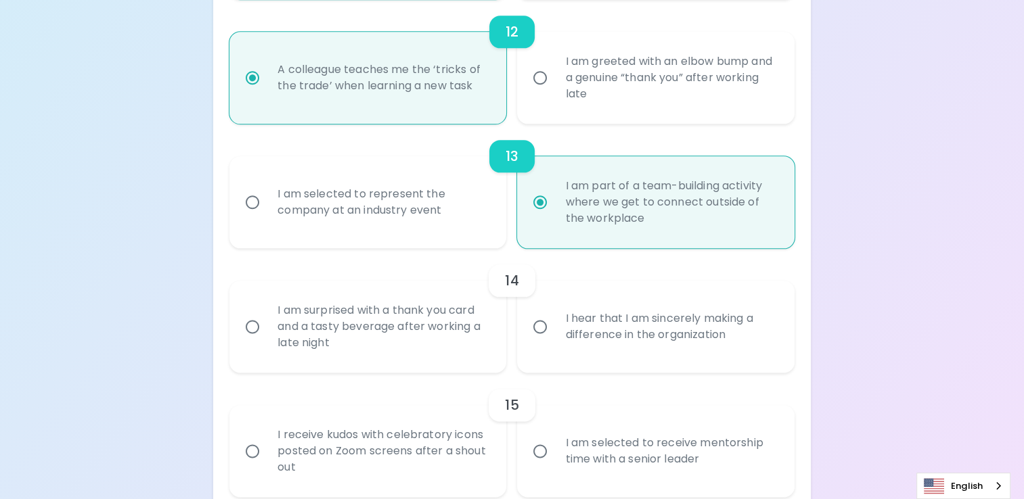
scroll to position [1676, 0]
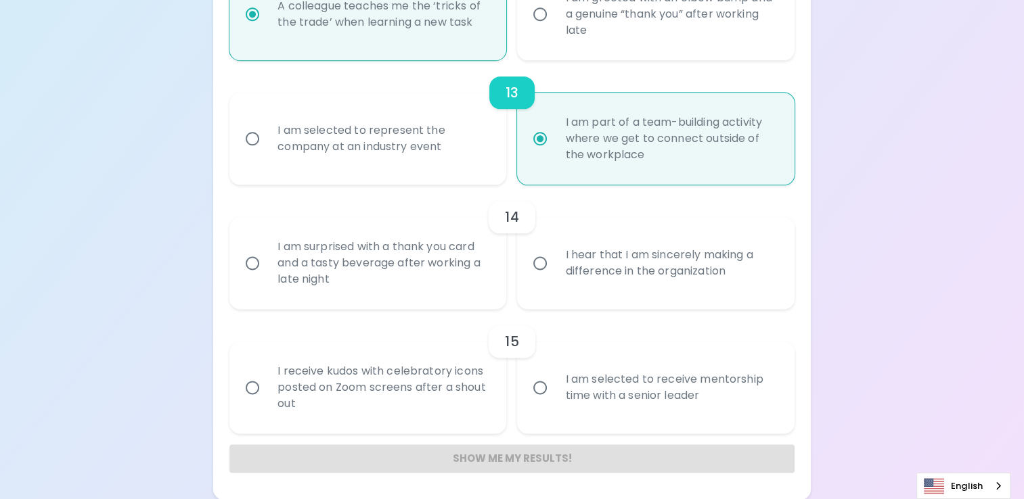
radio input "true"
click at [534, 261] on input "I hear that I am sincerely making a difference in the organization" at bounding box center [540, 263] width 28 height 28
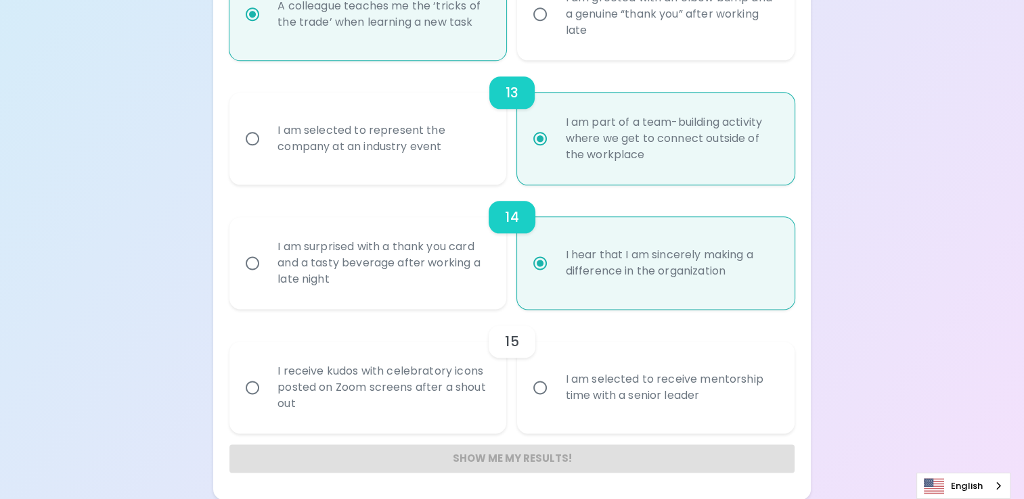
radio input "false"
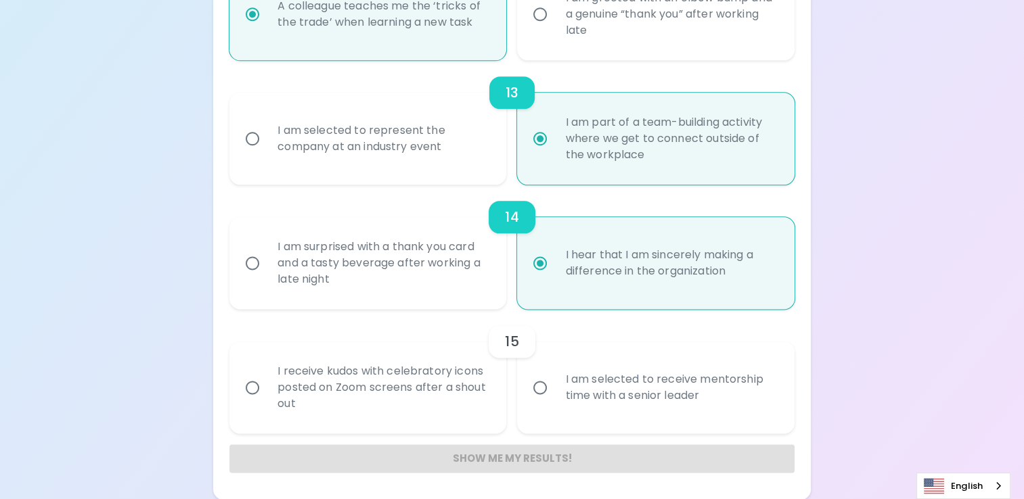
radio input "false"
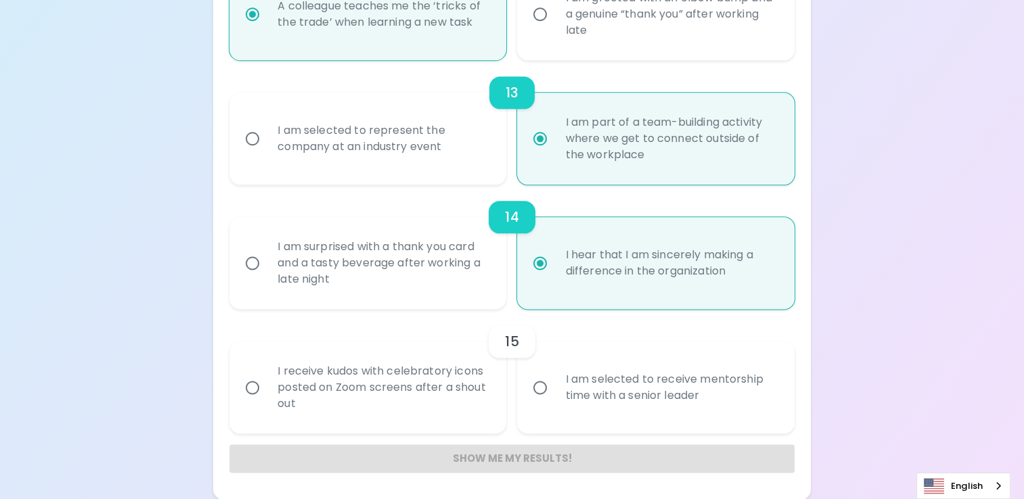
radio input "false"
radio input "true"
drag, startPoint x: 543, startPoint y: 392, endPoint x: 563, endPoint y: 422, distance: 35.6
click at [543, 392] on input "I am selected to receive mentorship time with a senior leader" at bounding box center [540, 387] width 28 height 28
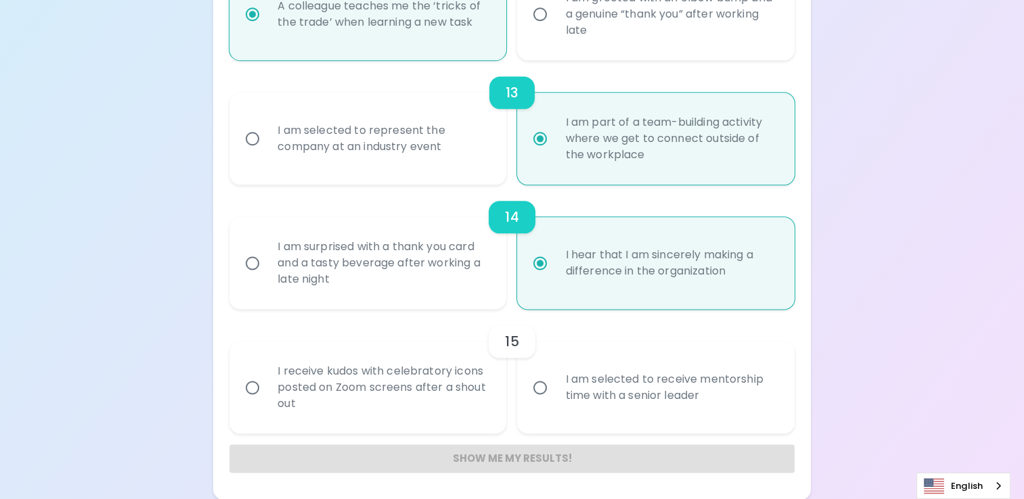
radio input "false"
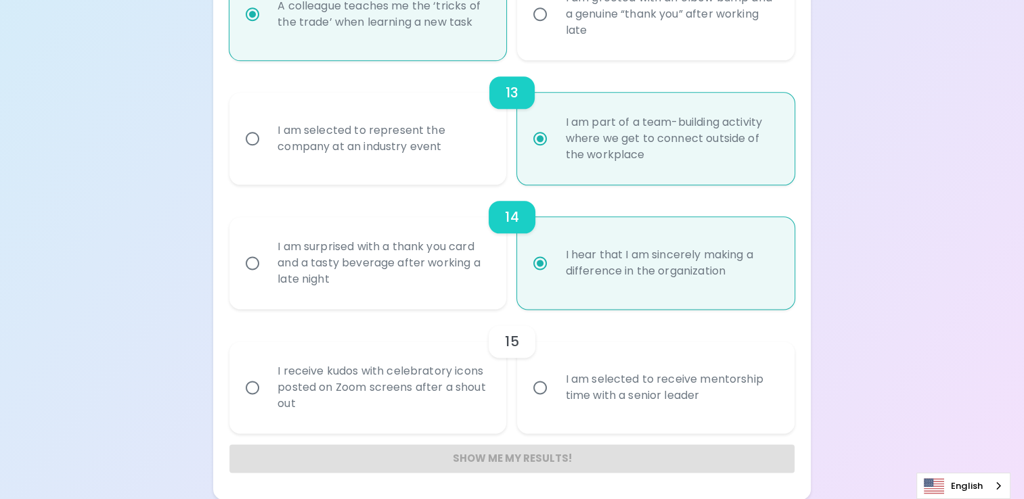
radio input "false"
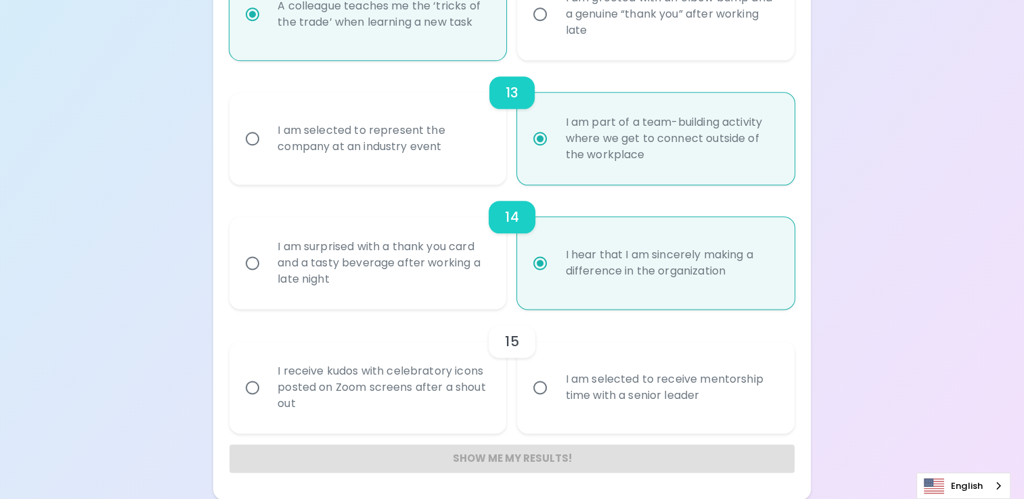
radio input "false"
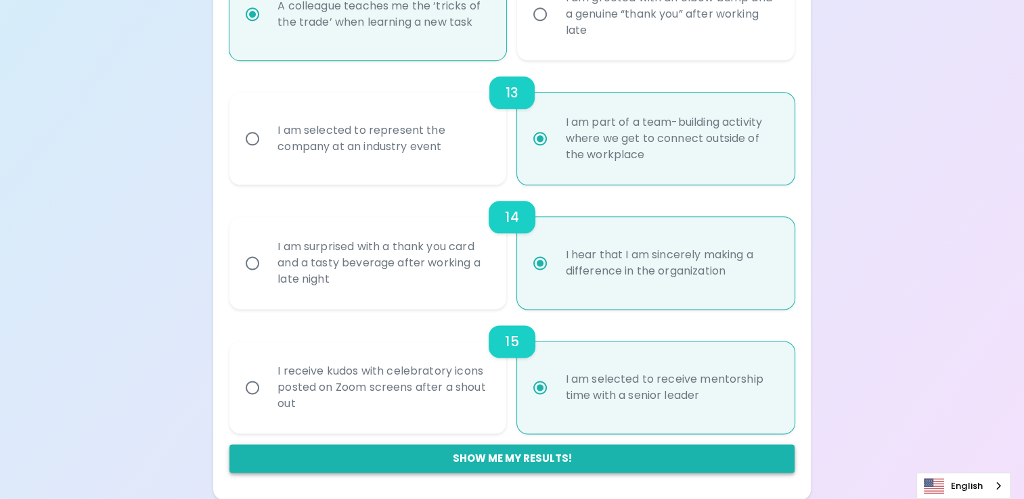
radio input "true"
click at [549, 461] on button "Show me my results!" at bounding box center [511, 458] width 565 height 28
radio input "false"
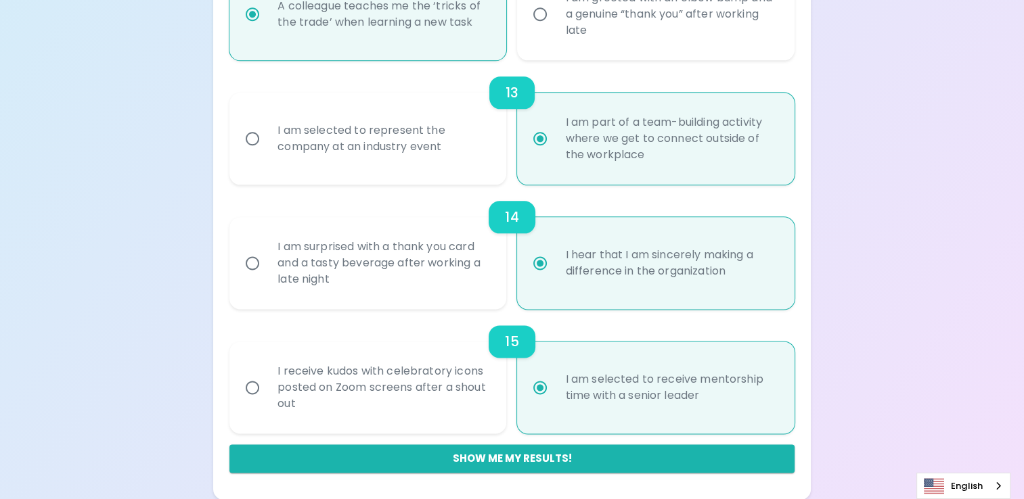
radio input "false"
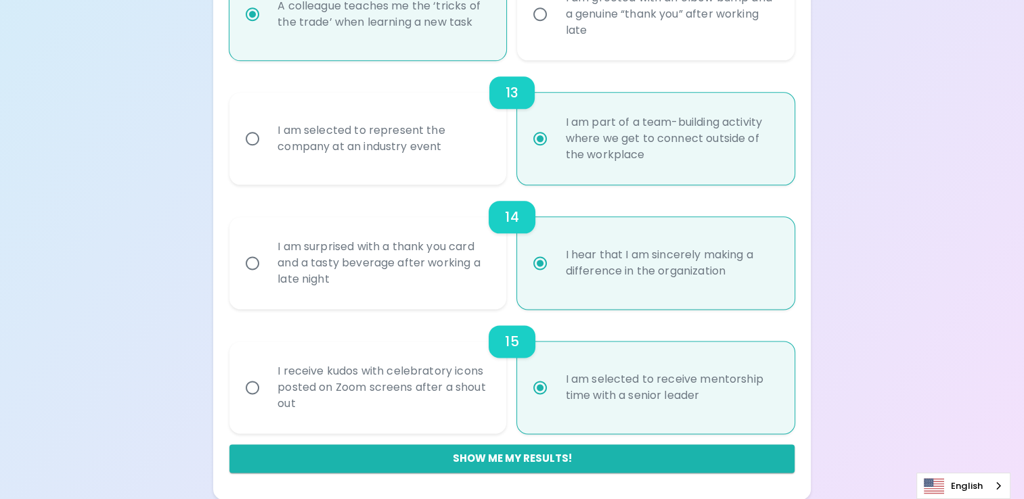
radio input "false"
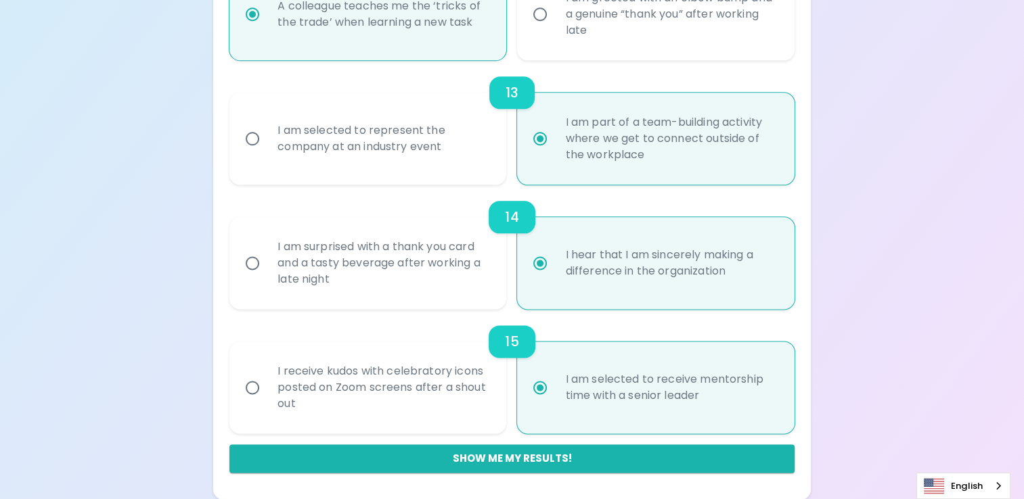
radio input "false"
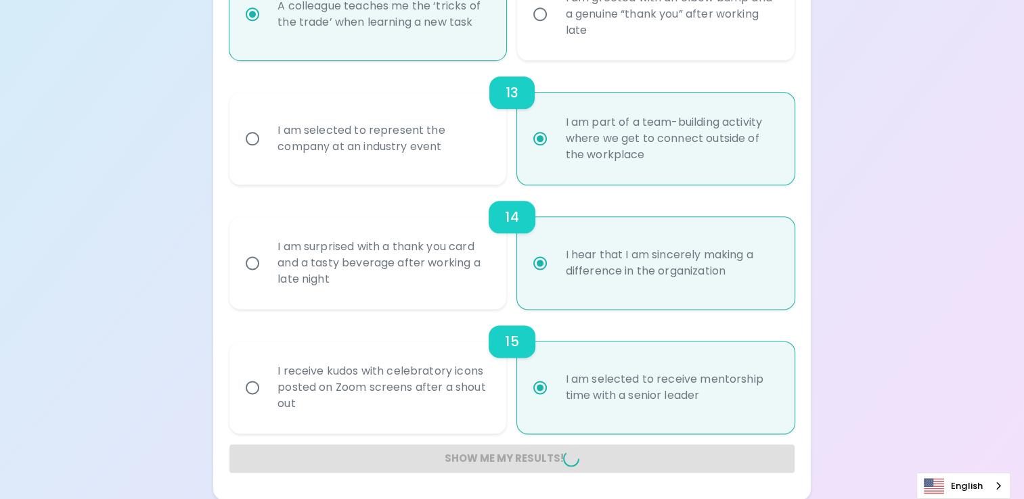
radio input "false"
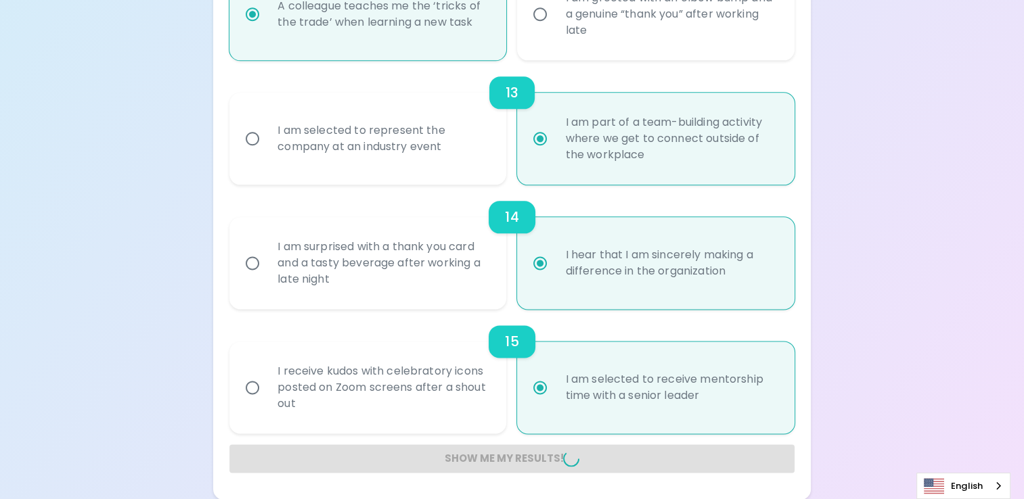
radio input "false"
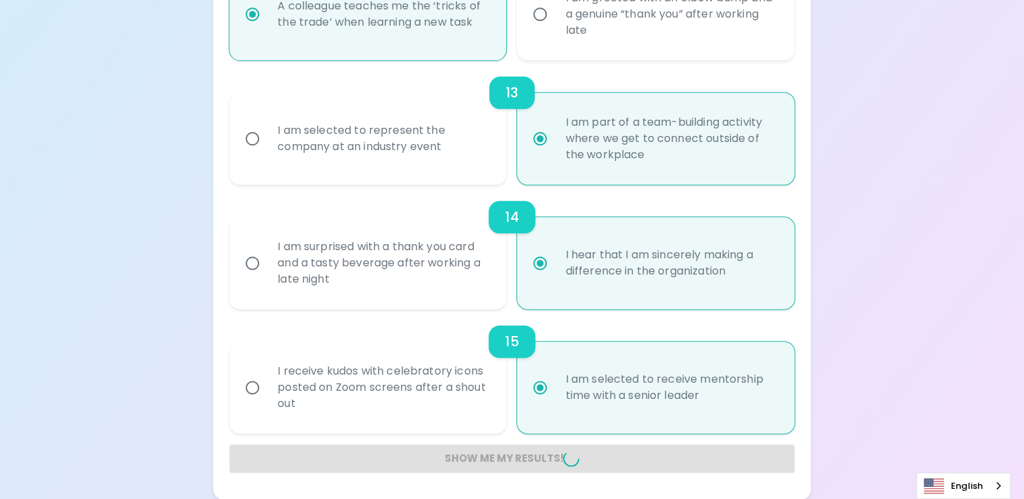
radio input "false"
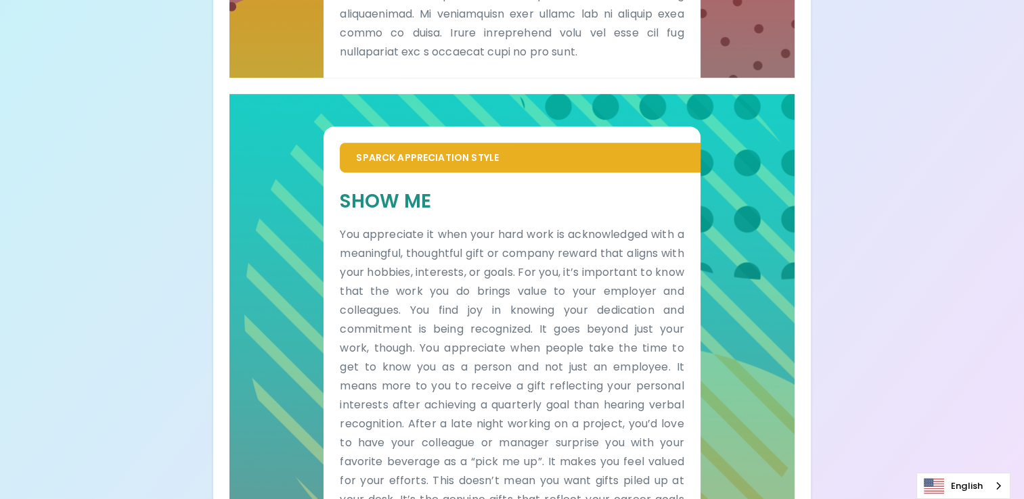
scroll to position [206, 0]
